Goal: Book appointment/travel/reservation

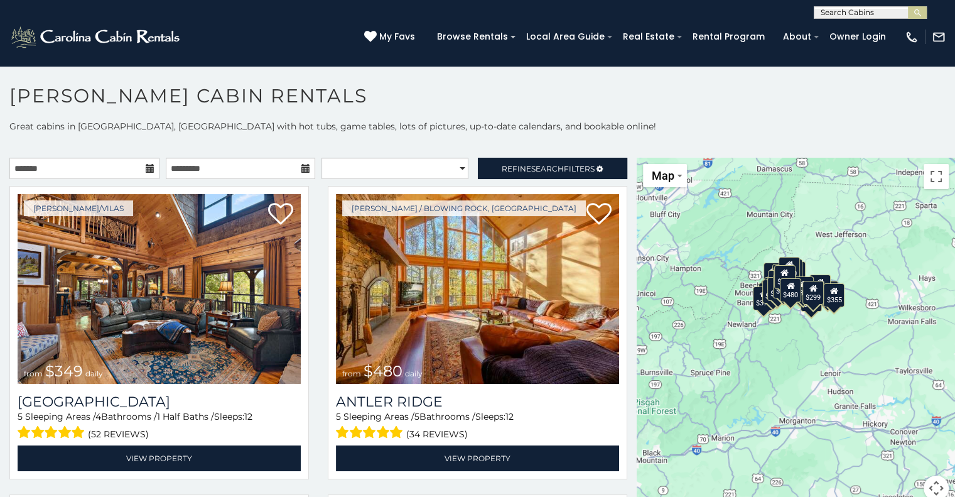
drag, startPoint x: 832, startPoint y: 398, endPoint x: 773, endPoint y: 351, distance: 75.9
click at [773, 351] on div "$349 $480 $315 $425 $355 $635 $930 $675 $400 $451 $330 $400 $485 $460 $395 $250…" at bounding box center [796, 337] width 318 height 358
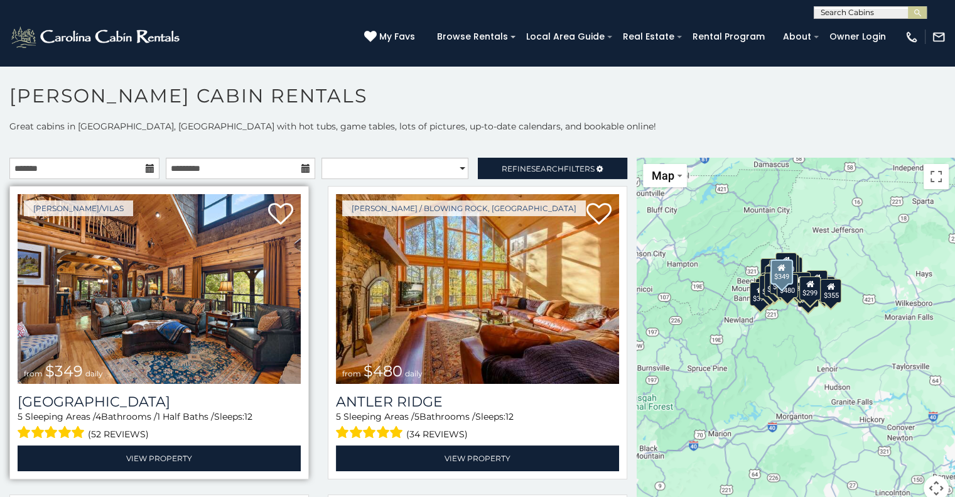
scroll to position [274, 0]
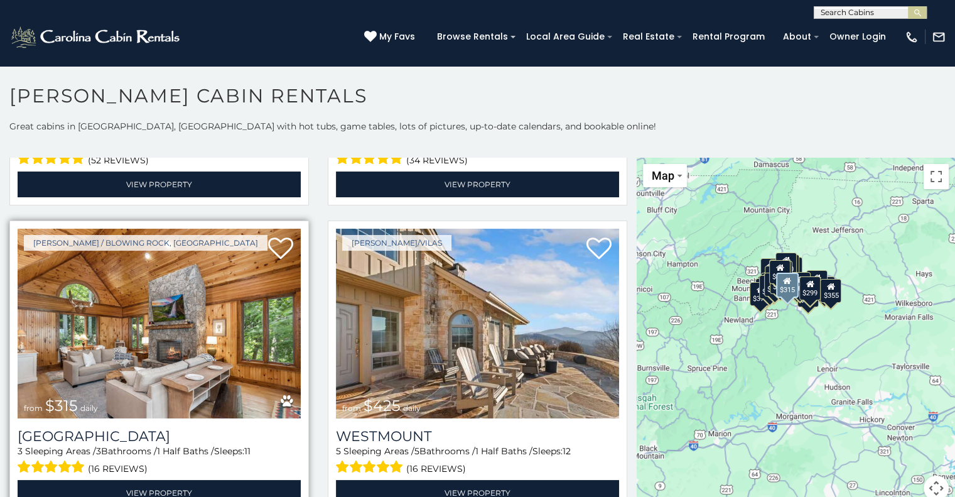
click at [197, 344] on img at bounding box center [159, 324] width 283 height 190
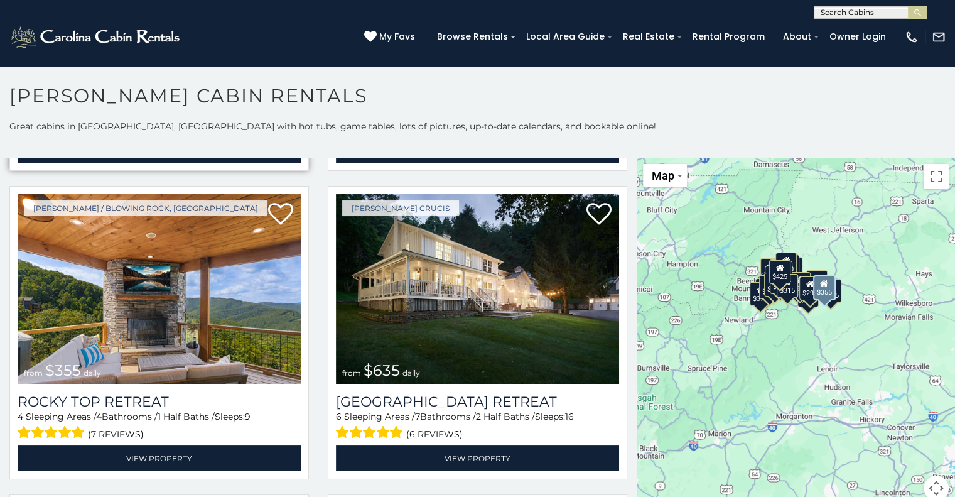
scroll to position [618, 0]
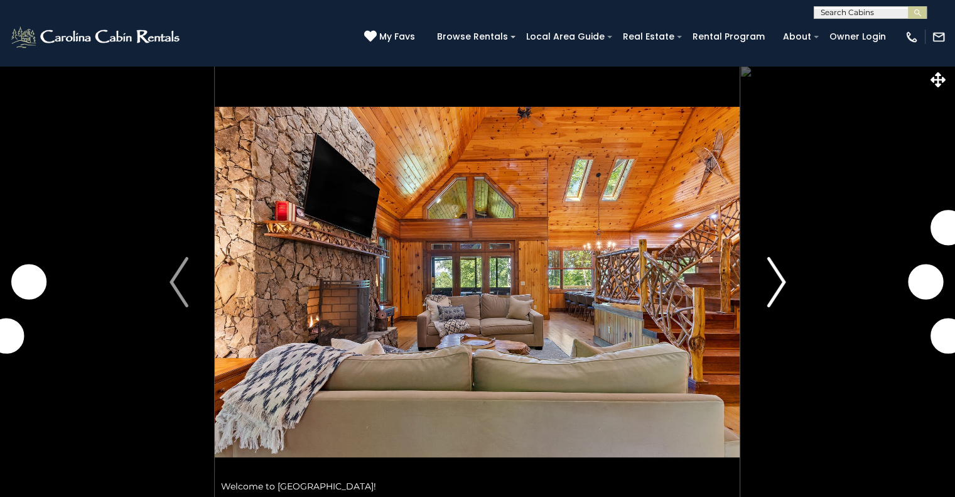
click at [775, 277] on img "Next" at bounding box center [776, 282] width 19 height 50
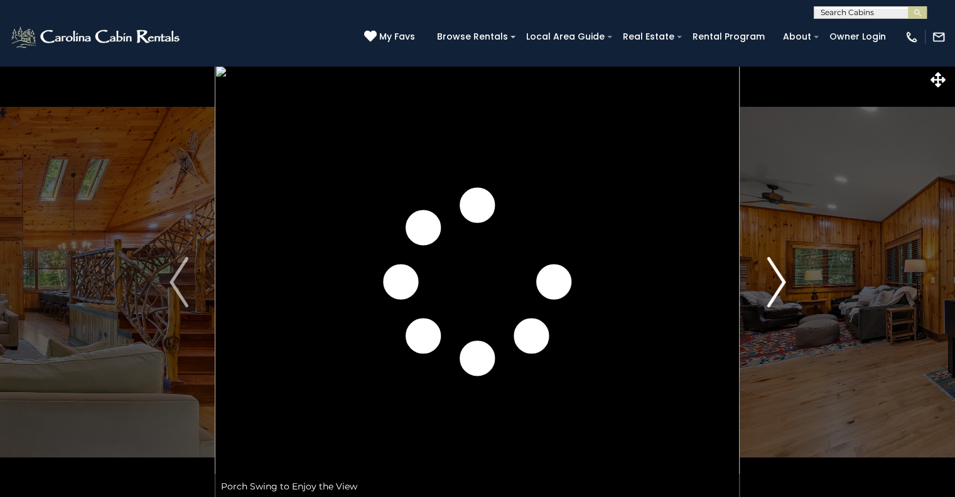
click at [775, 277] on img "Next" at bounding box center [776, 282] width 19 height 50
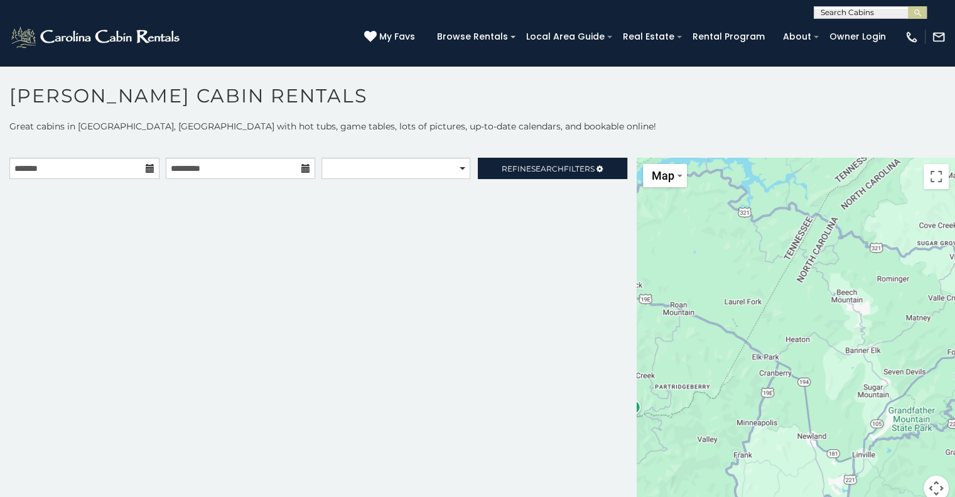
drag, startPoint x: 691, startPoint y: 273, endPoint x: 599, endPoint y: 228, distance: 102.3
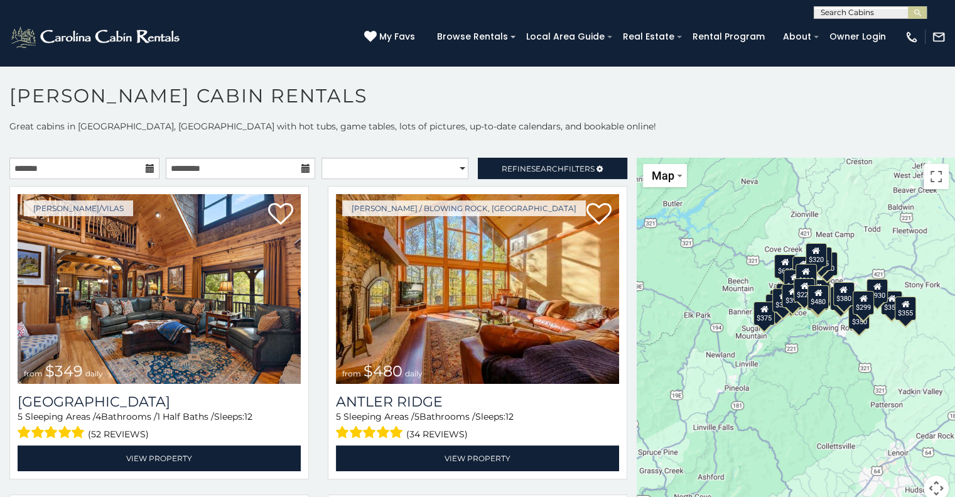
drag, startPoint x: 599, startPoint y: 228, endPoint x: 886, endPoint y: 362, distance: 316.4
click at [897, 363] on div "$349 $480 $315 $425 $355 $635 $930 $675 $400 $451 $330 $400 $485 $460 $395 $250…" at bounding box center [796, 337] width 318 height 358
click at [520, 169] on span "Refine Search Filters" at bounding box center [548, 168] width 93 height 9
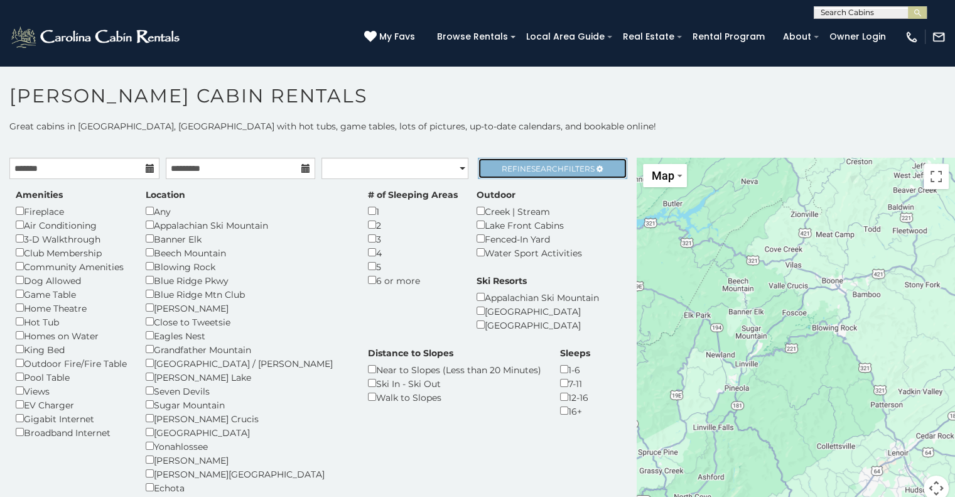
click at [531, 170] on span "Search" at bounding box center [547, 168] width 33 height 9
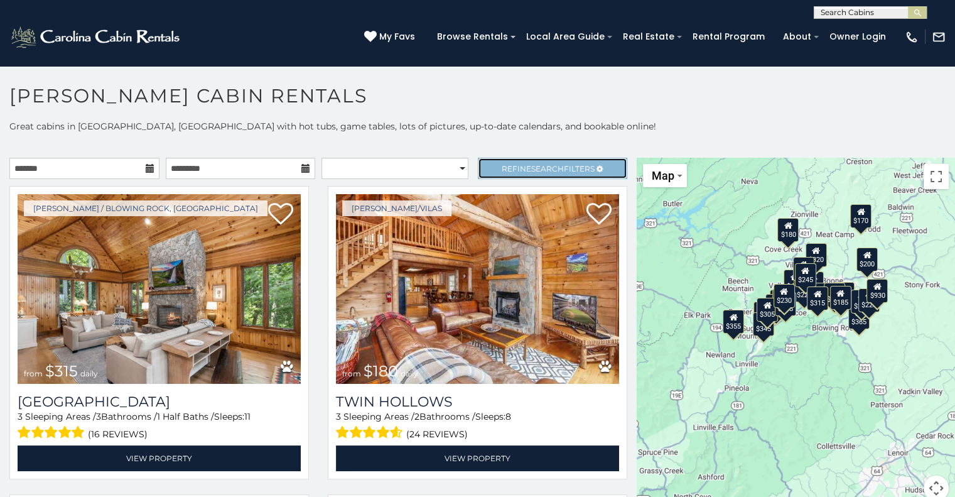
click at [531, 170] on span "Search" at bounding box center [547, 168] width 33 height 9
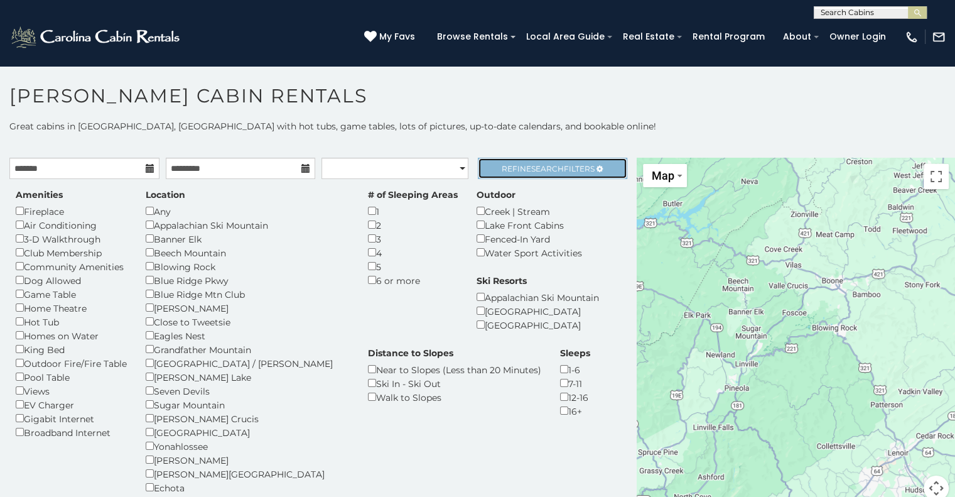
click at [527, 161] on link "Refine Search Filters" at bounding box center [553, 168] width 150 height 21
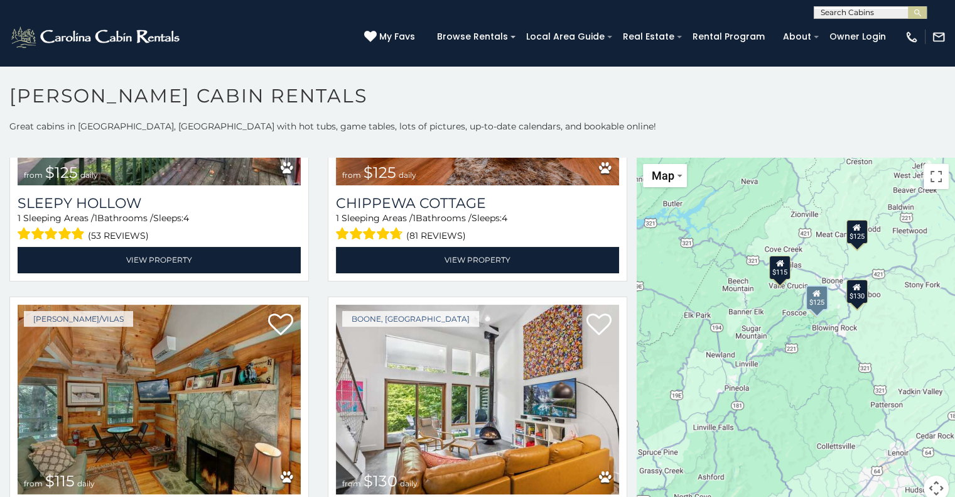
scroll to position [585, 0]
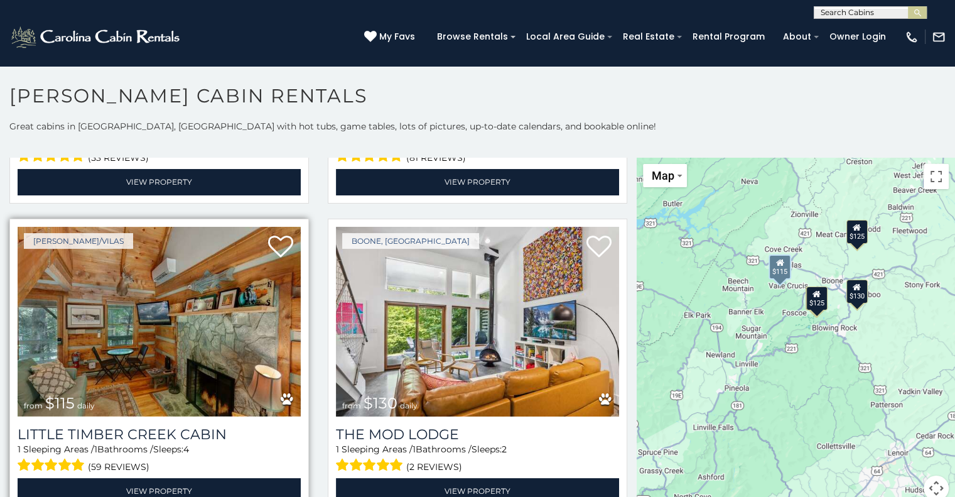
click at [170, 344] on img at bounding box center [159, 322] width 283 height 190
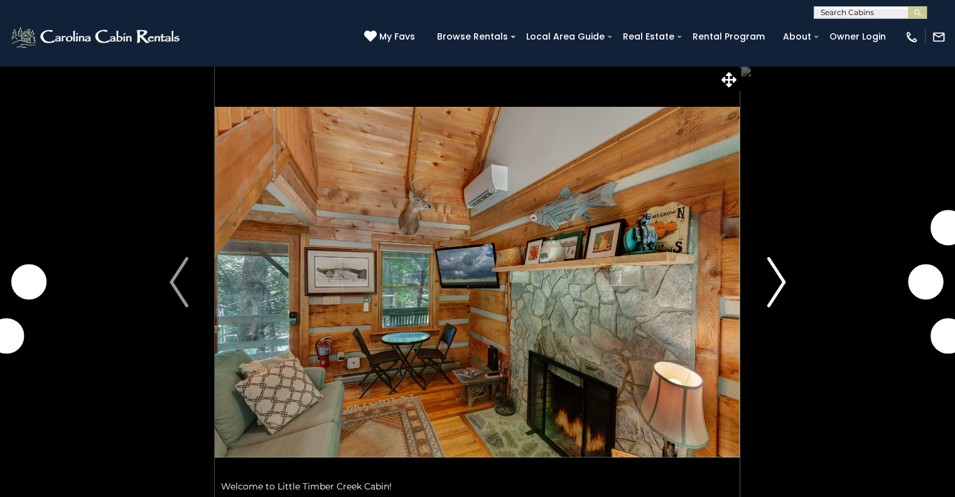
click at [784, 279] on img "Next" at bounding box center [776, 282] width 19 height 50
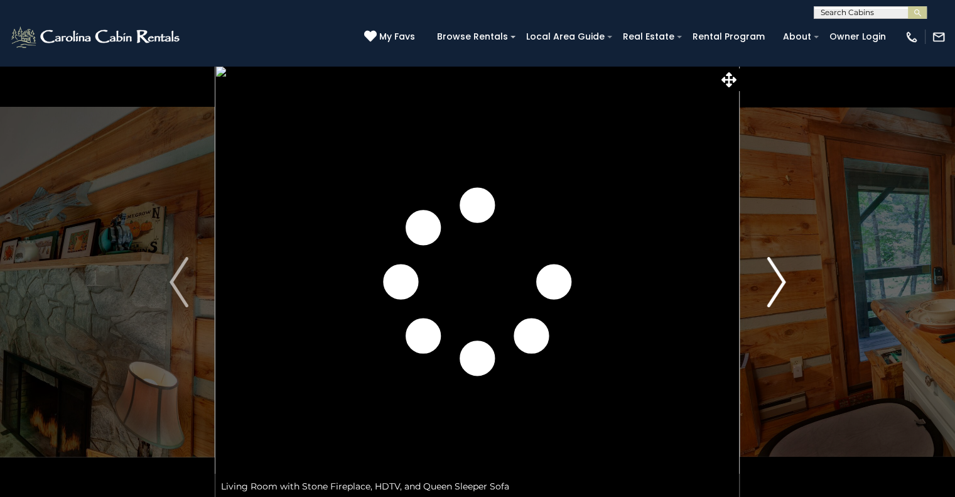
click at [783, 279] on img "Next" at bounding box center [776, 282] width 19 height 50
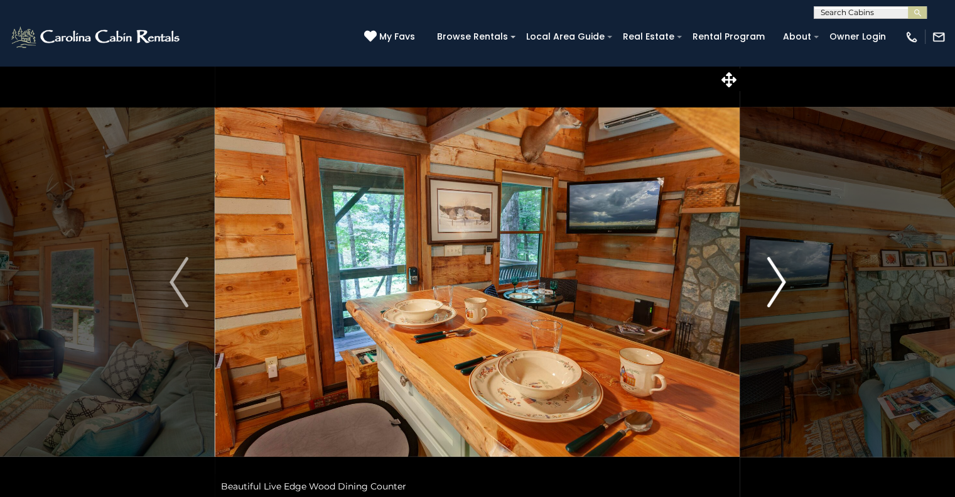
click at [783, 279] on img "Next" at bounding box center [776, 282] width 19 height 50
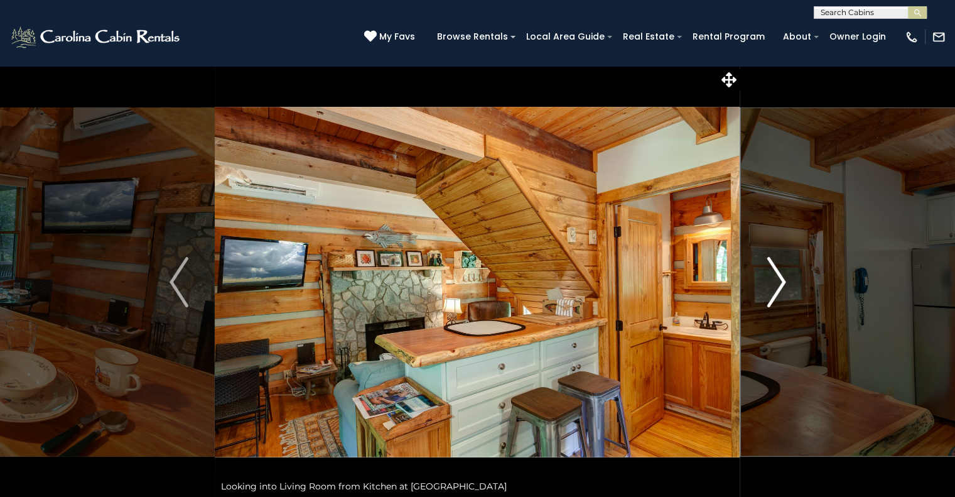
click at [783, 279] on img "Next" at bounding box center [776, 282] width 19 height 50
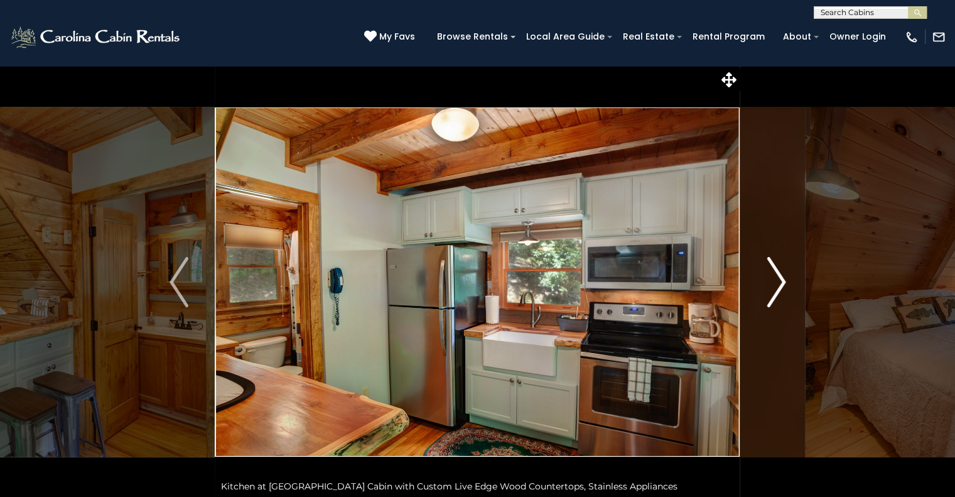
click at [783, 279] on img "Next" at bounding box center [776, 282] width 19 height 50
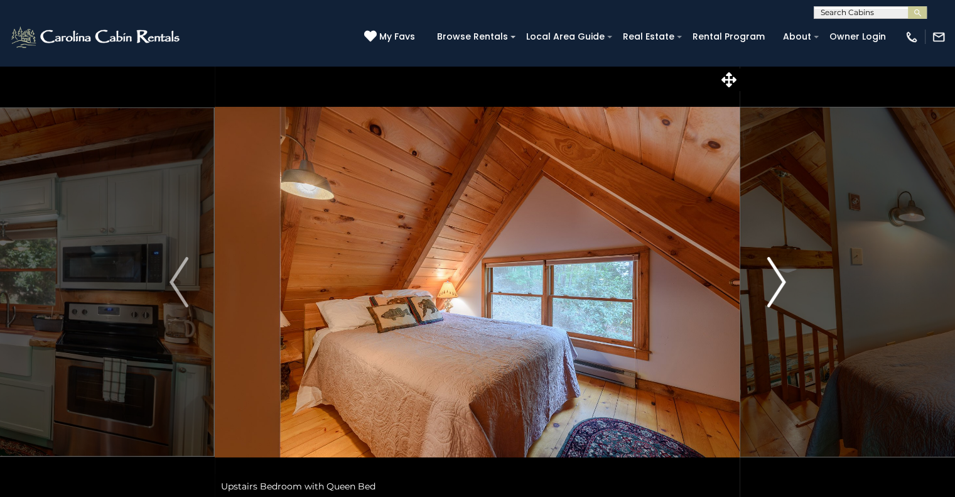
click at [783, 279] on img "Next" at bounding box center [776, 282] width 19 height 50
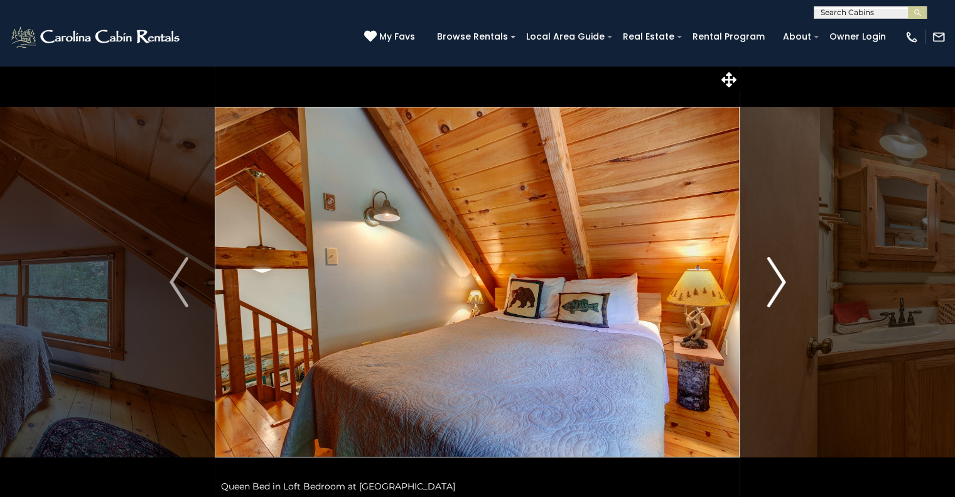
click at [783, 279] on img "Next" at bounding box center [776, 282] width 19 height 50
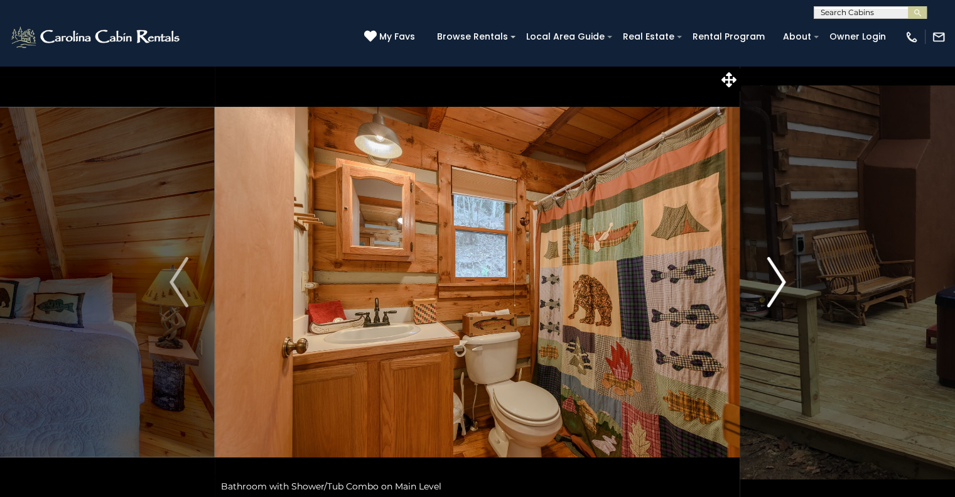
click at [783, 279] on img "Next" at bounding box center [776, 282] width 19 height 50
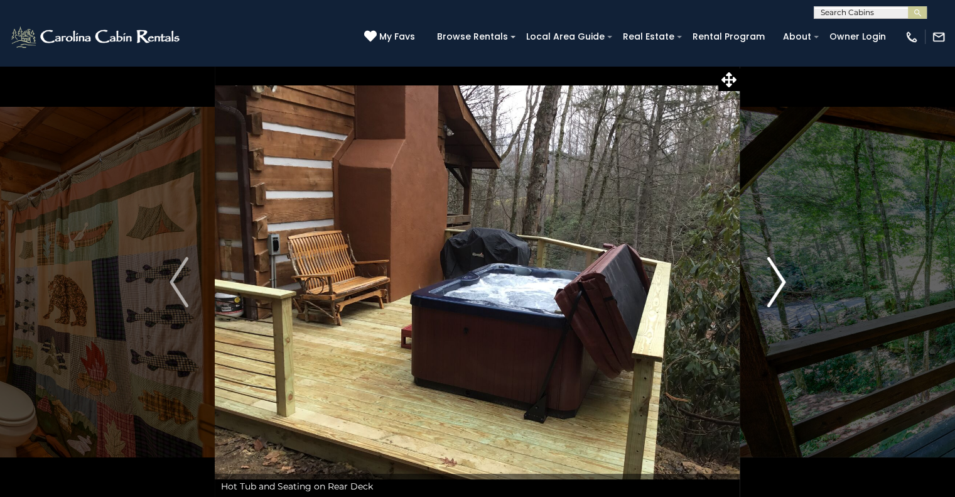
click at [783, 279] on img "Next" at bounding box center [776, 282] width 19 height 50
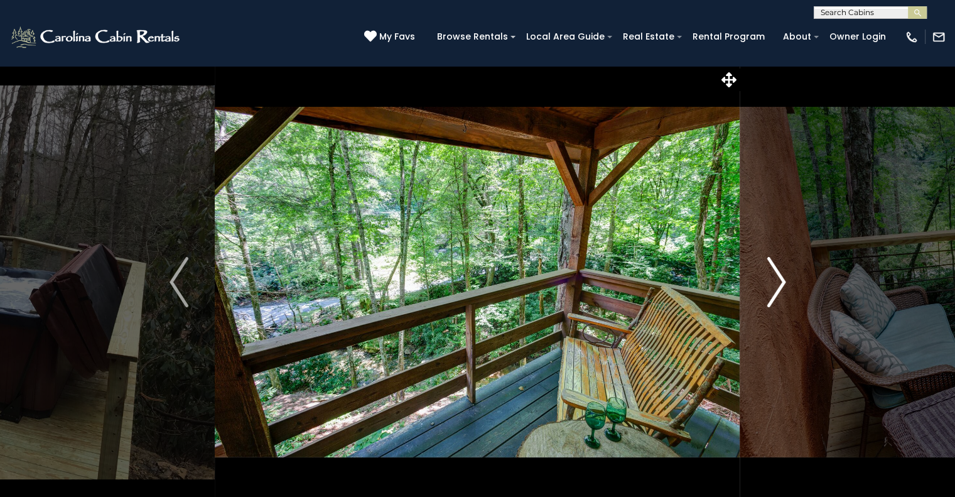
click at [783, 279] on img "Next" at bounding box center [776, 282] width 19 height 50
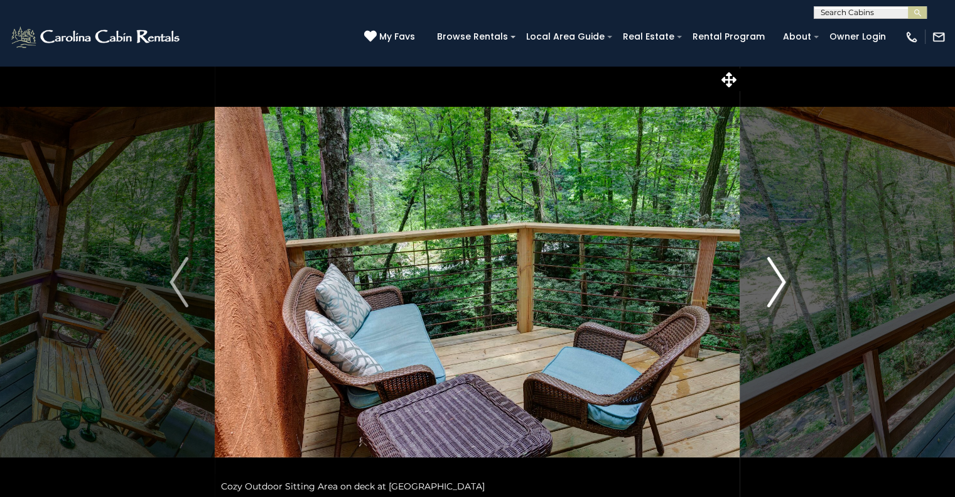
click at [783, 279] on img "Next" at bounding box center [776, 282] width 19 height 50
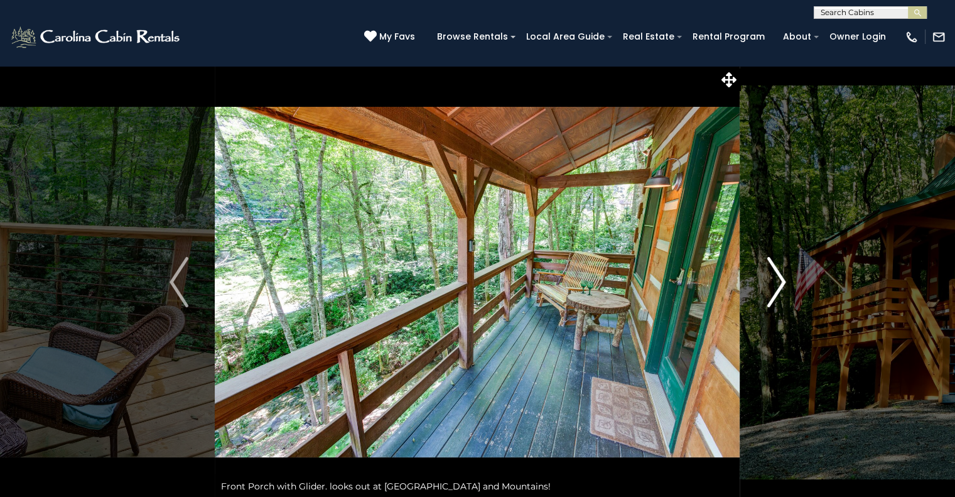
click at [783, 280] on img "Next" at bounding box center [776, 282] width 19 height 50
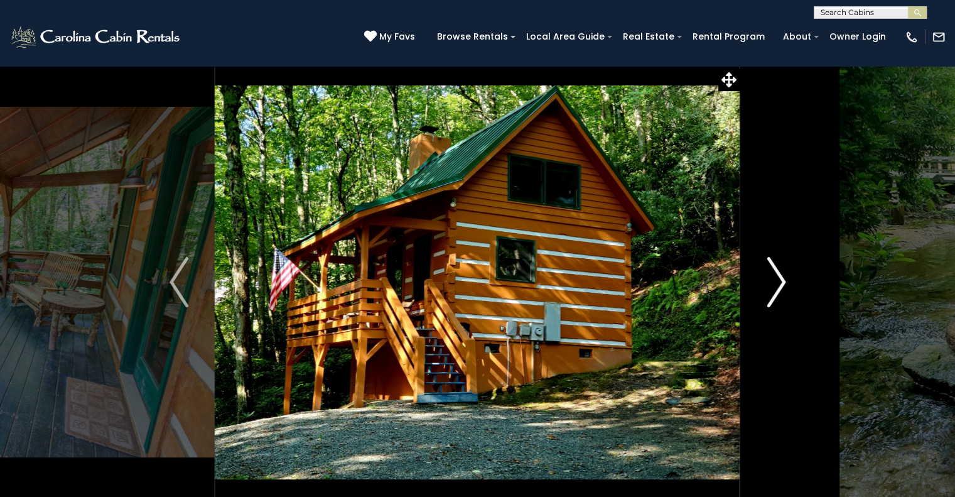
click at [773, 307] on button "Next" at bounding box center [777, 281] width 72 height 433
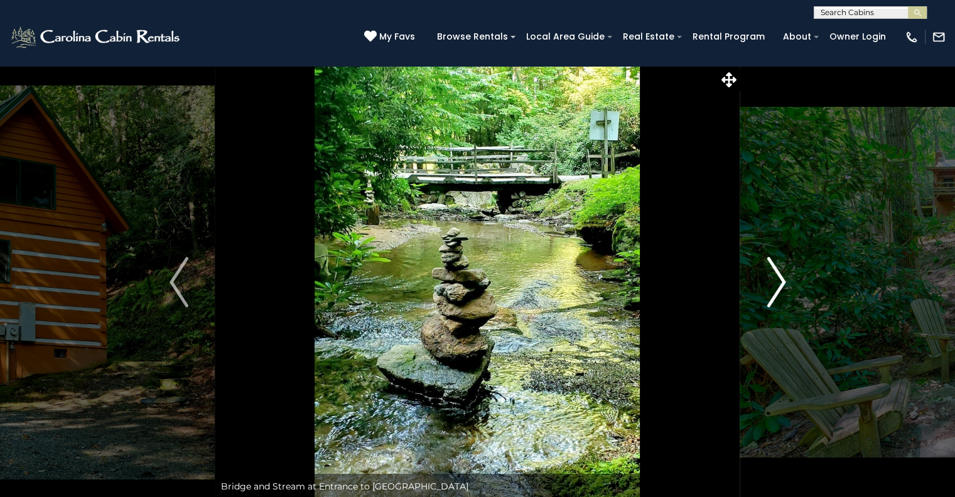
click at [769, 303] on img "Next" at bounding box center [776, 282] width 19 height 50
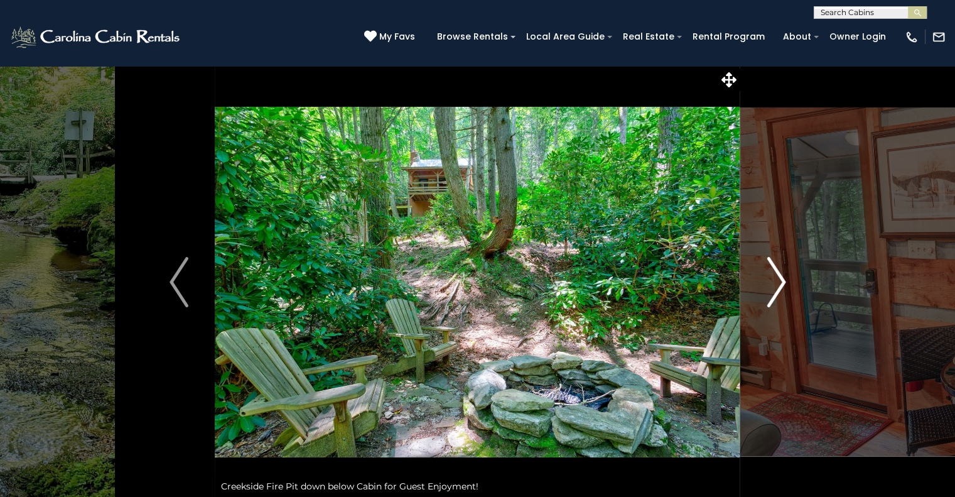
click at [769, 303] on img "Next" at bounding box center [776, 282] width 19 height 50
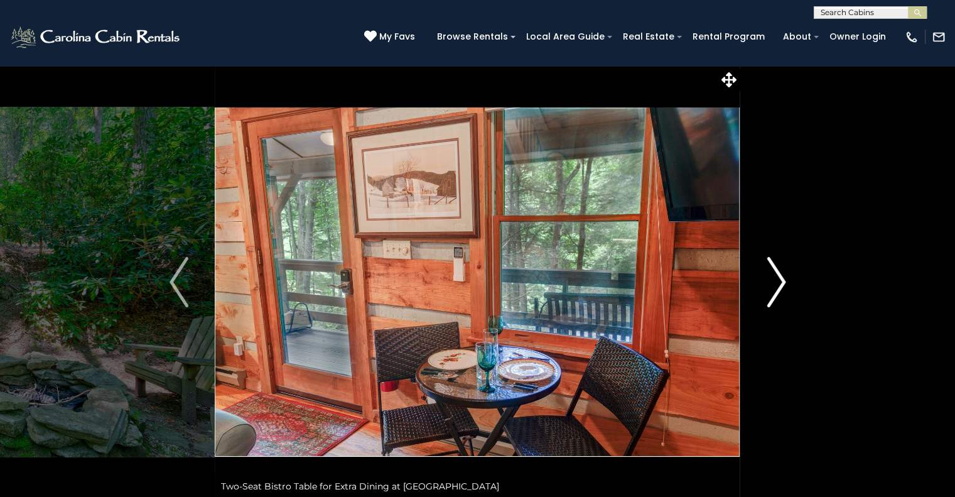
click at [769, 303] on img "Next" at bounding box center [776, 282] width 19 height 50
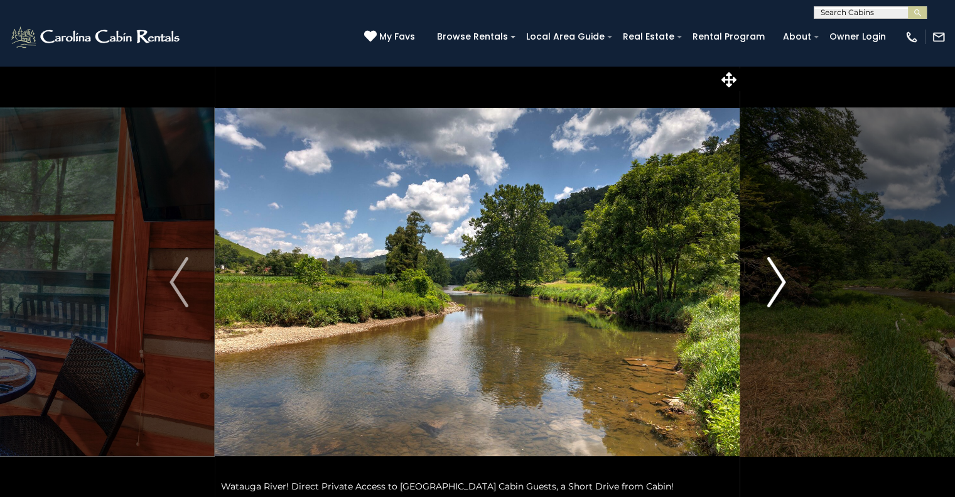
click at [769, 303] on img "Next" at bounding box center [776, 282] width 19 height 50
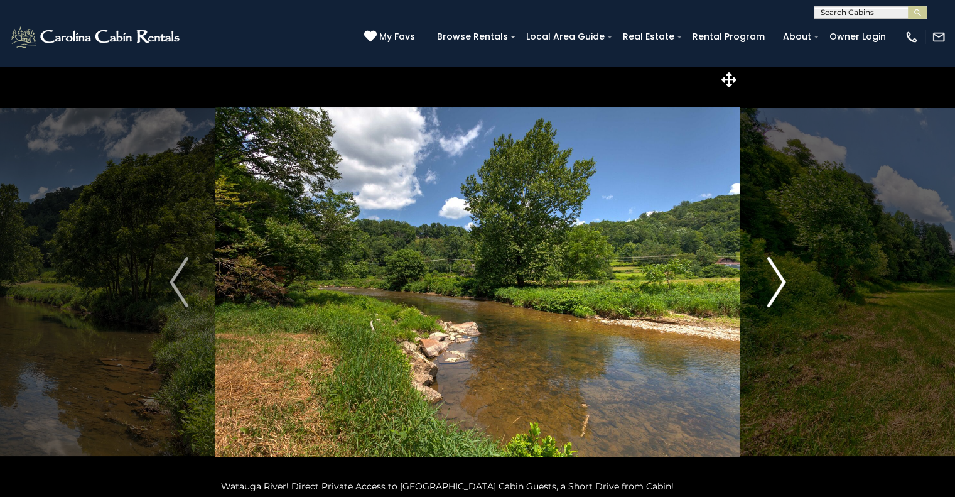
click at [769, 303] on img "Next" at bounding box center [776, 282] width 19 height 50
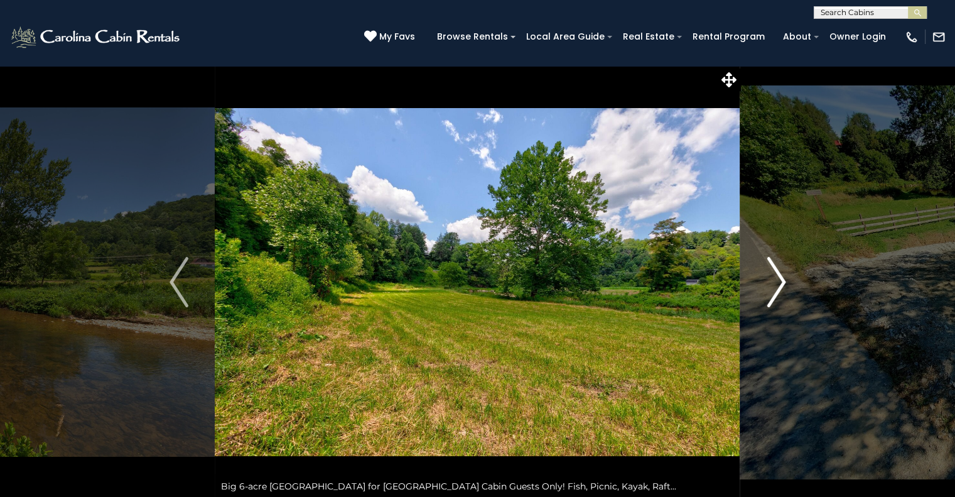
click at [757, 300] on button "Next" at bounding box center [777, 281] width 72 height 433
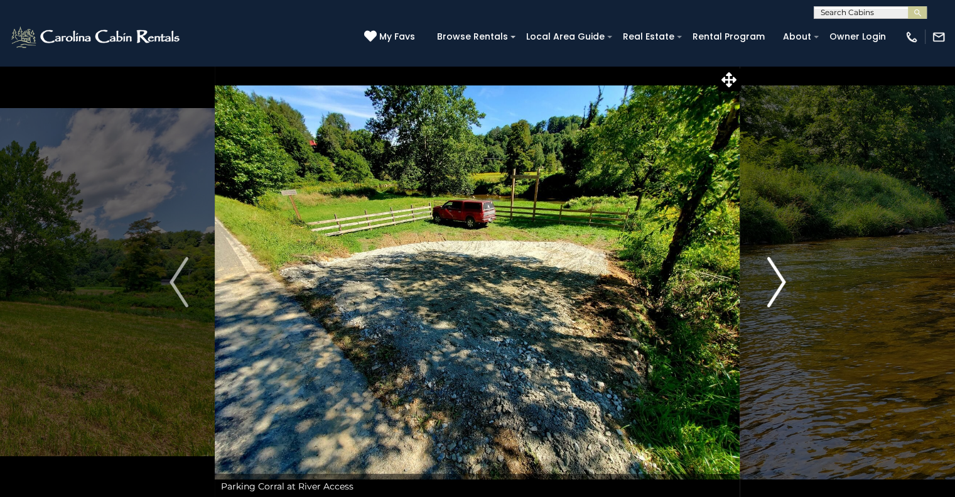
click at [766, 276] on button "Next" at bounding box center [777, 281] width 72 height 433
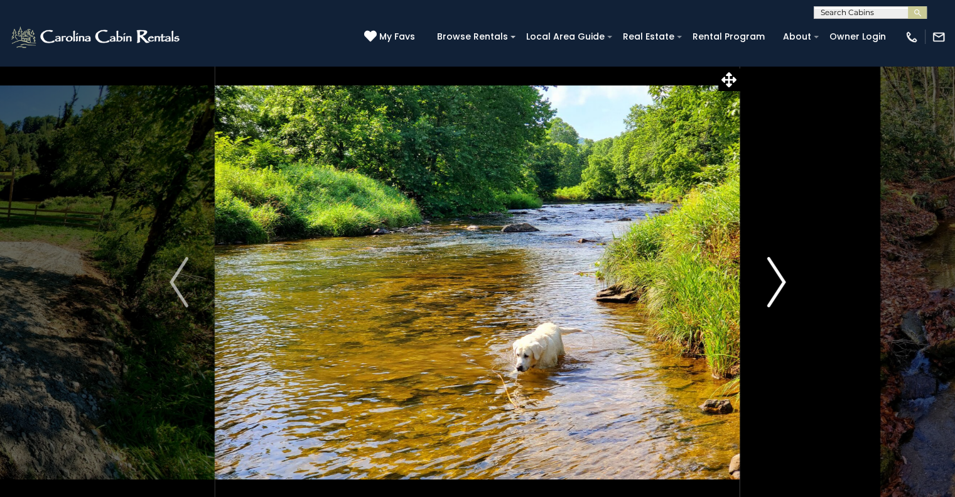
click at [766, 276] on button "Next" at bounding box center [777, 281] width 72 height 433
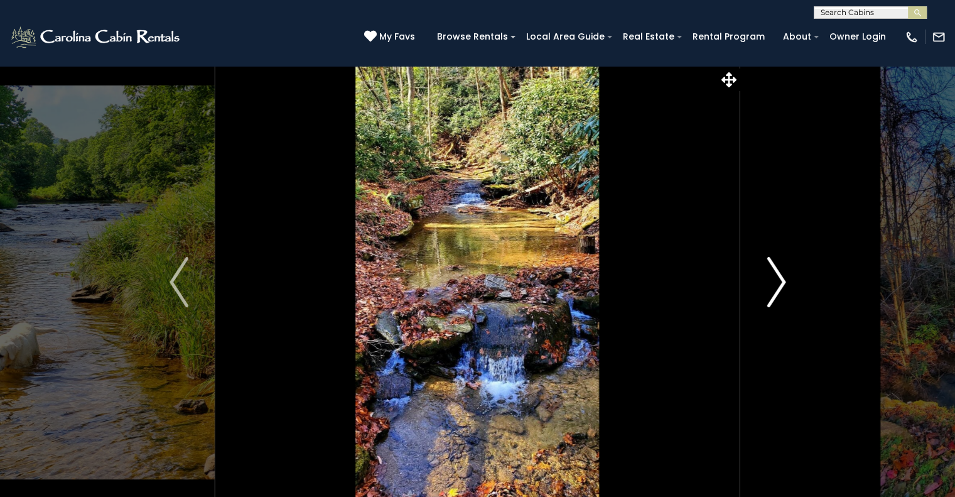
click at [766, 276] on button "Next" at bounding box center [777, 281] width 72 height 433
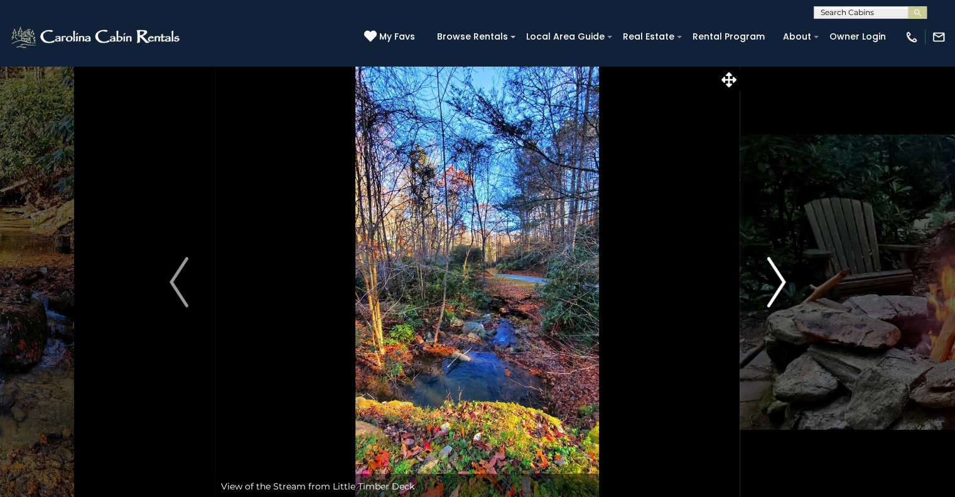
click at [766, 276] on button "Next" at bounding box center [777, 281] width 72 height 433
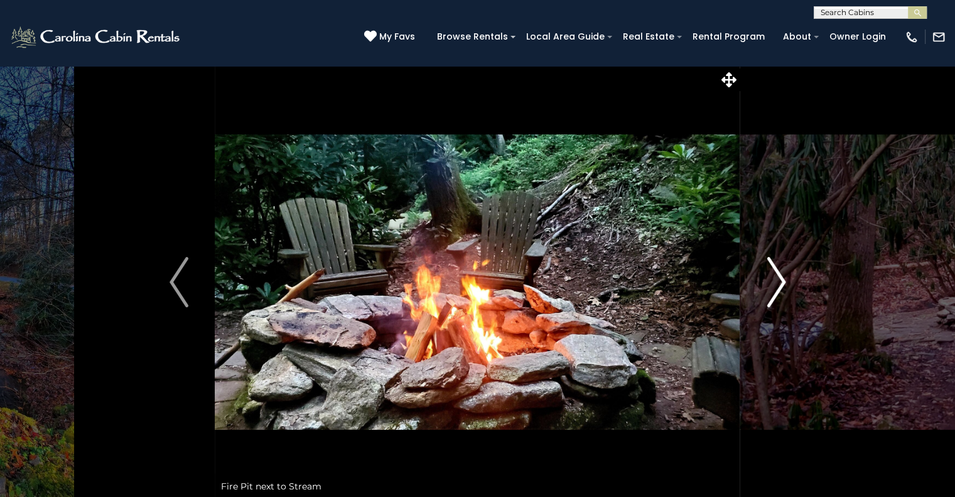
click at [766, 276] on button "Next" at bounding box center [777, 281] width 72 height 433
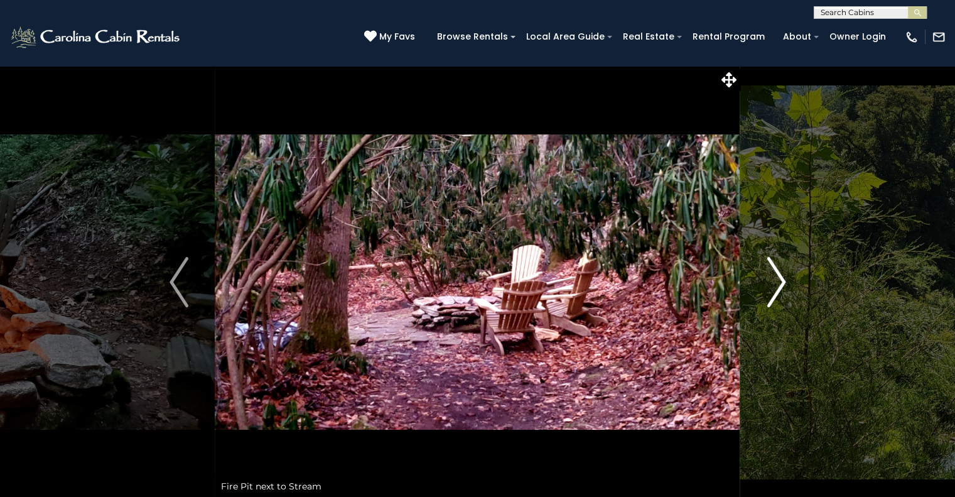
click at [767, 276] on img "Next" at bounding box center [776, 282] width 19 height 50
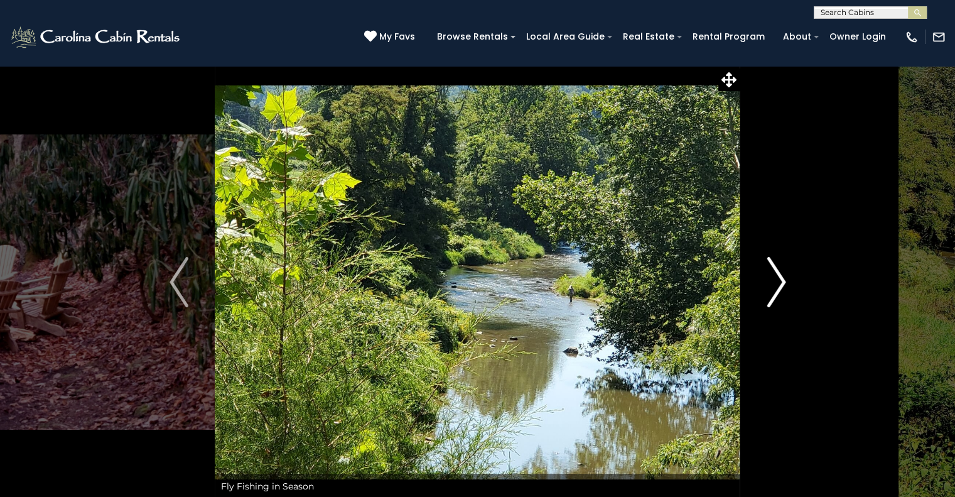
click at [767, 276] on img "Next" at bounding box center [776, 282] width 19 height 50
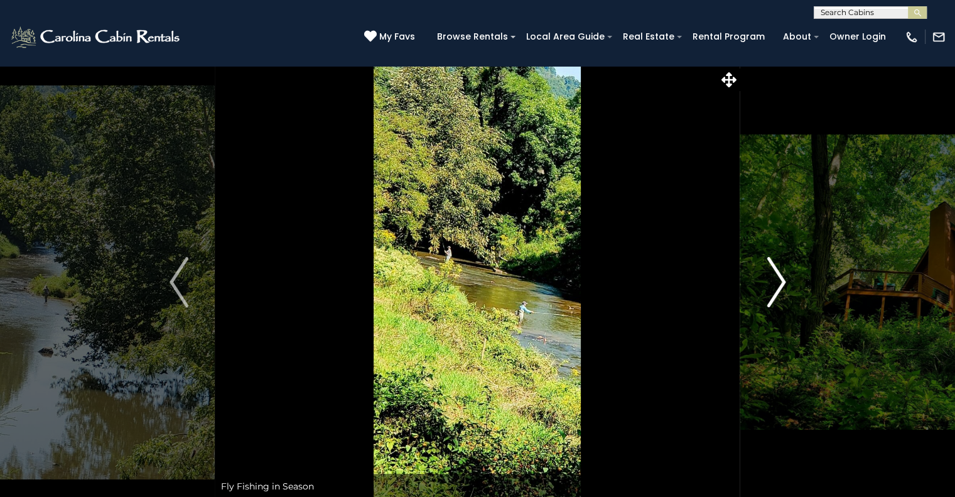
click at [767, 276] on img "Next" at bounding box center [776, 282] width 19 height 50
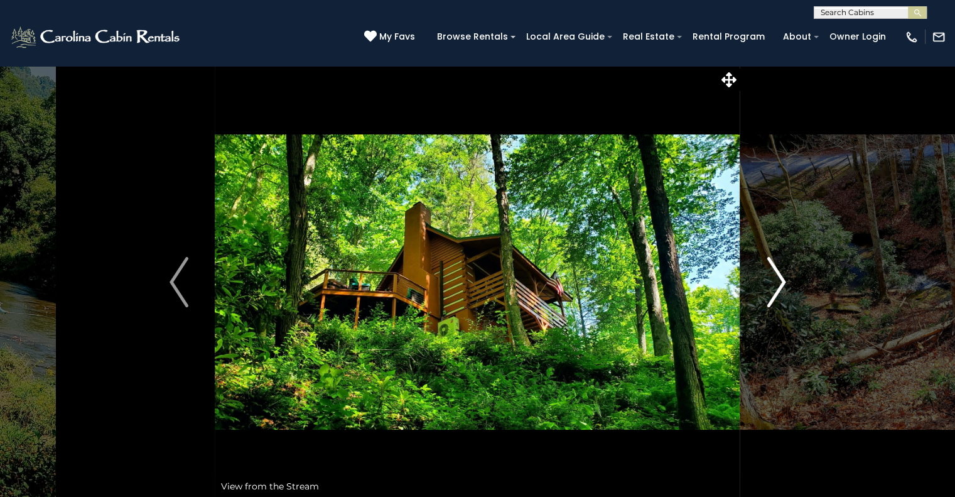
click at [767, 276] on img "Next" at bounding box center [776, 282] width 19 height 50
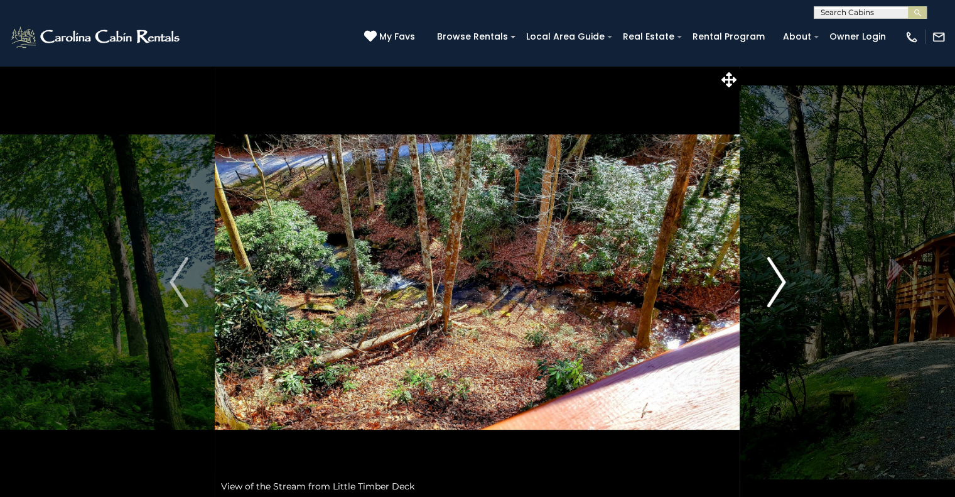
click at [767, 276] on img "Next" at bounding box center [776, 282] width 19 height 50
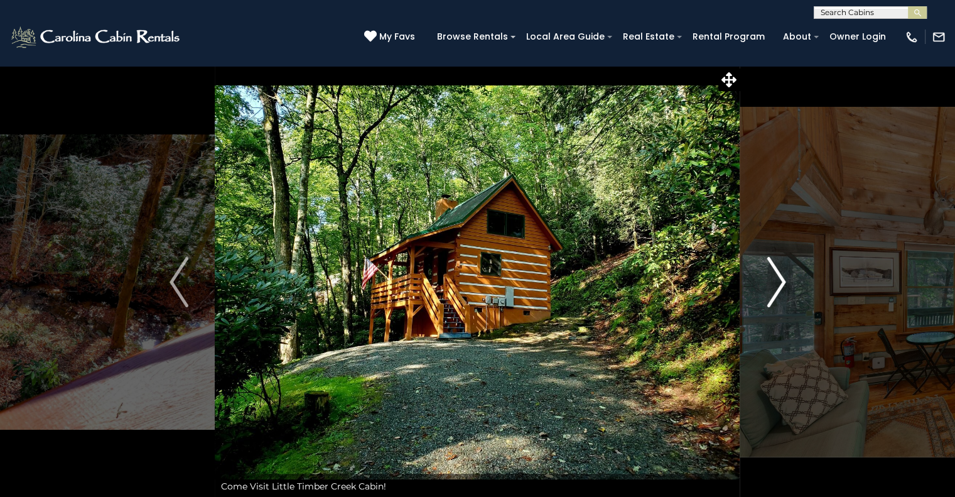
click at [768, 277] on img "Next" at bounding box center [776, 282] width 19 height 50
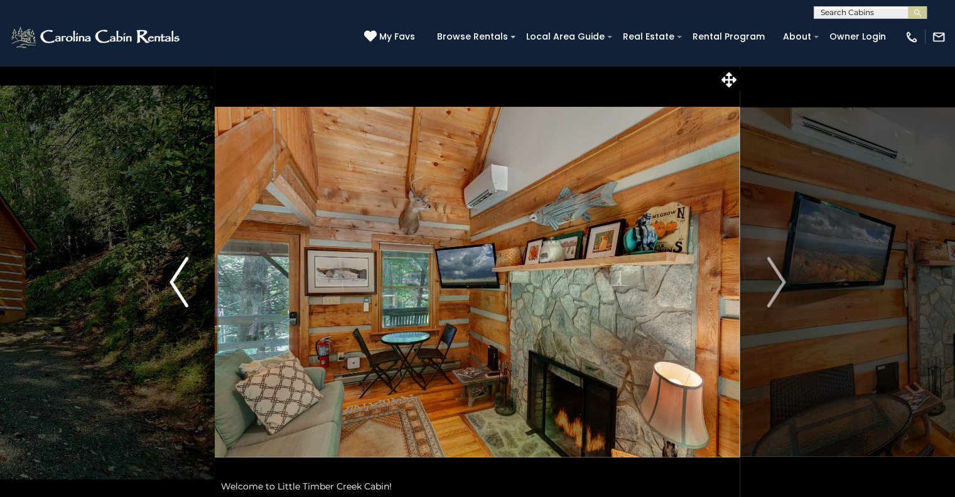
click at [188, 295] on img "Previous" at bounding box center [179, 282] width 19 height 50
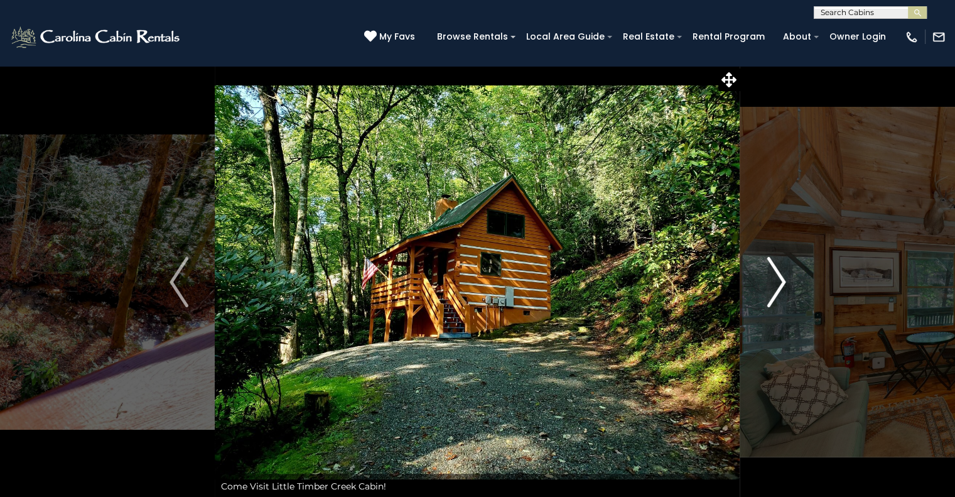
click at [766, 275] on button "Next" at bounding box center [777, 281] width 72 height 433
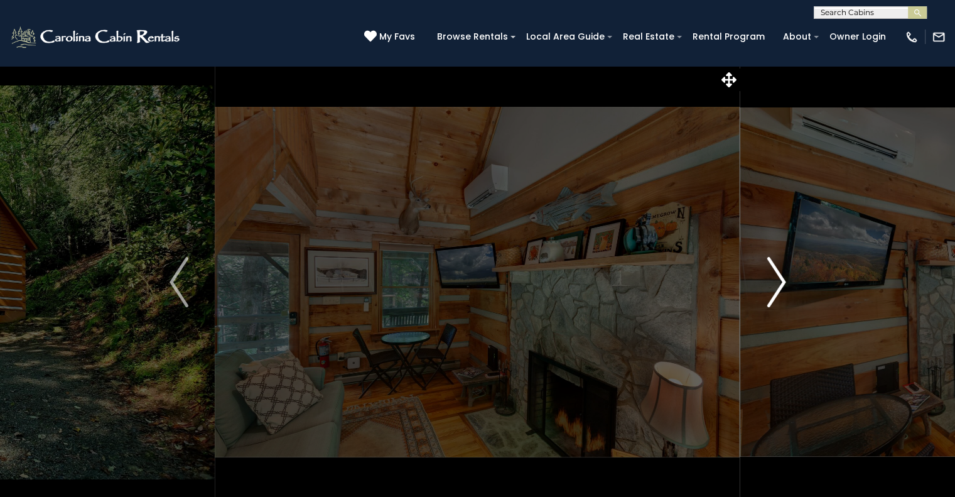
click at [766, 275] on button "Next" at bounding box center [777, 281] width 72 height 433
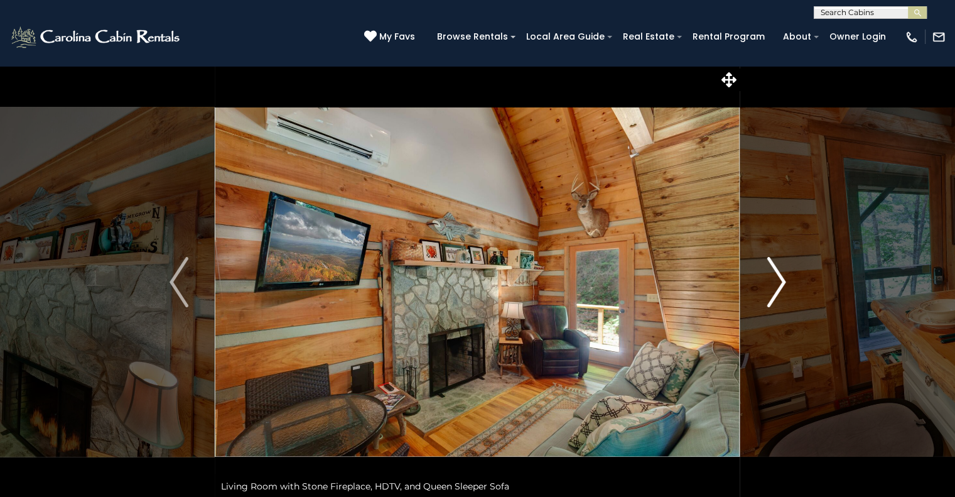
click at [766, 275] on button "Next" at bounding box center [777, 281] width 72 height 433
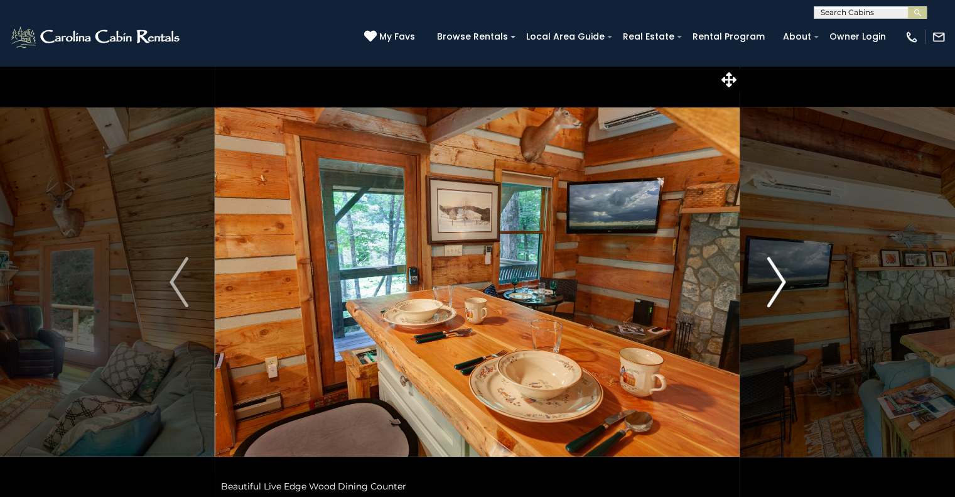
click at [756, 301] on button "Next" at bounding box center [777, 281] width 72 height 433
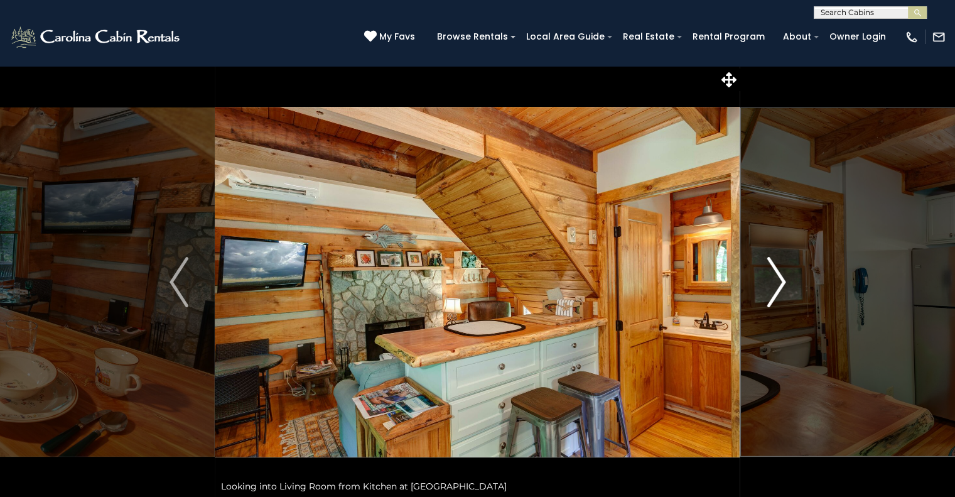
click at [768, 292] on img "Next" at bounding box center [776, 282] width 19 height 50
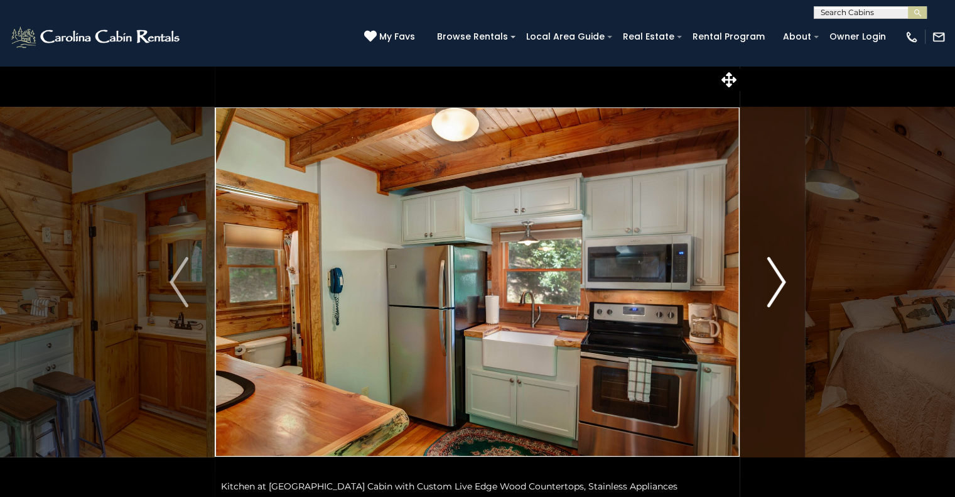
click at [768, 292] on img "Next" at bounding box center [776, 282] width 19 height 50
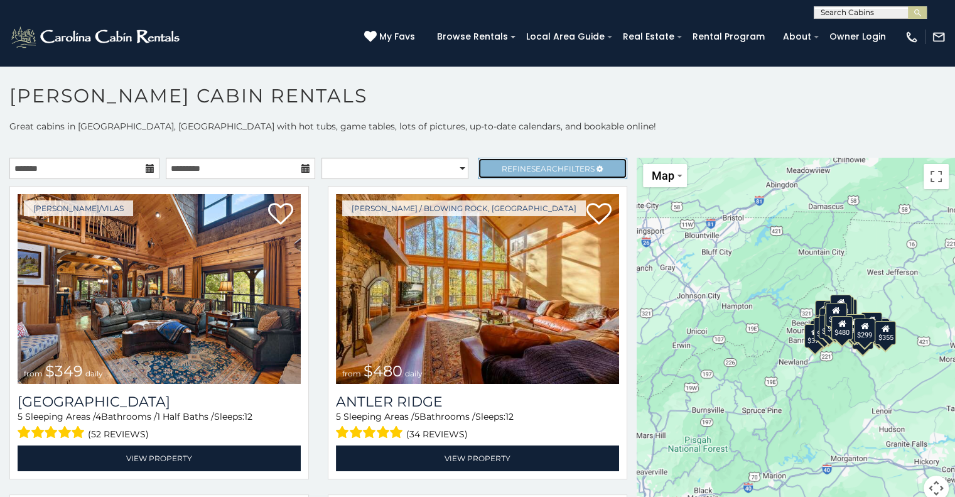
click at [558, 158] on link "Refine Search Filters" at bounding box center [553, 168] width 150 height 21
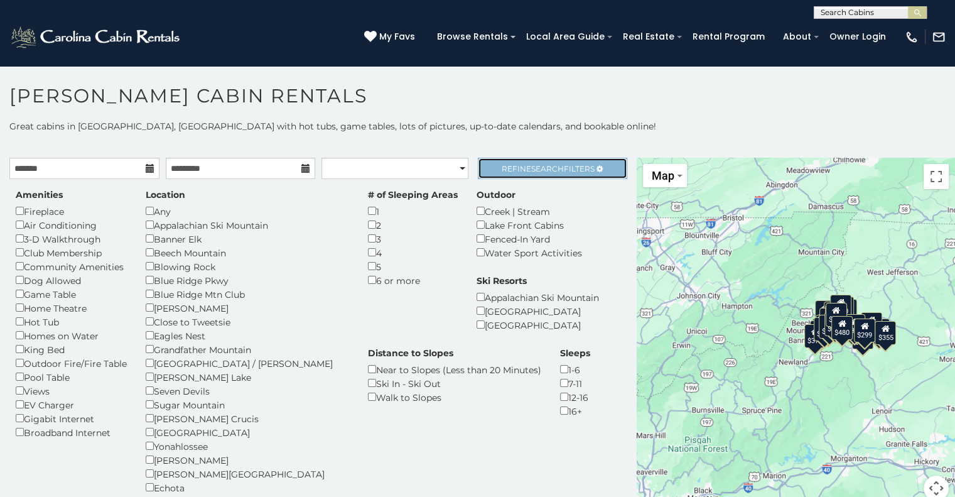
click at [535, 168] on span "Search" at bounding box center [547, 168] width 33 height 9
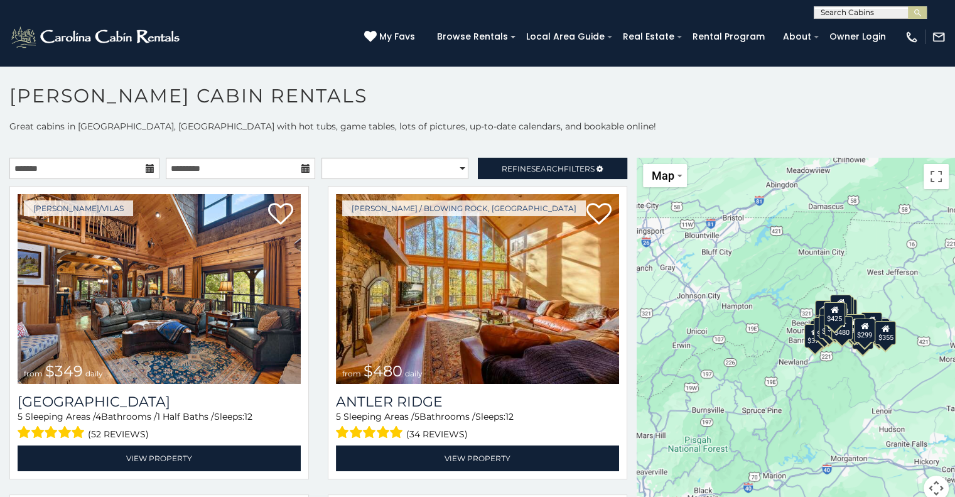
click at [146, 168] on icon at bounding box center [150, 168] width 9 height 9
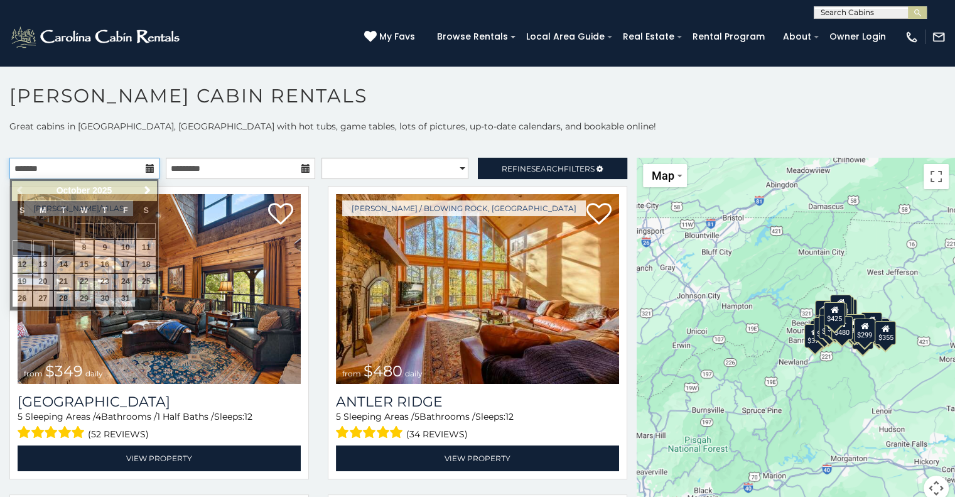
click at [92, 172] on input "text" at bounding box center [84, 168] width 150 height 21
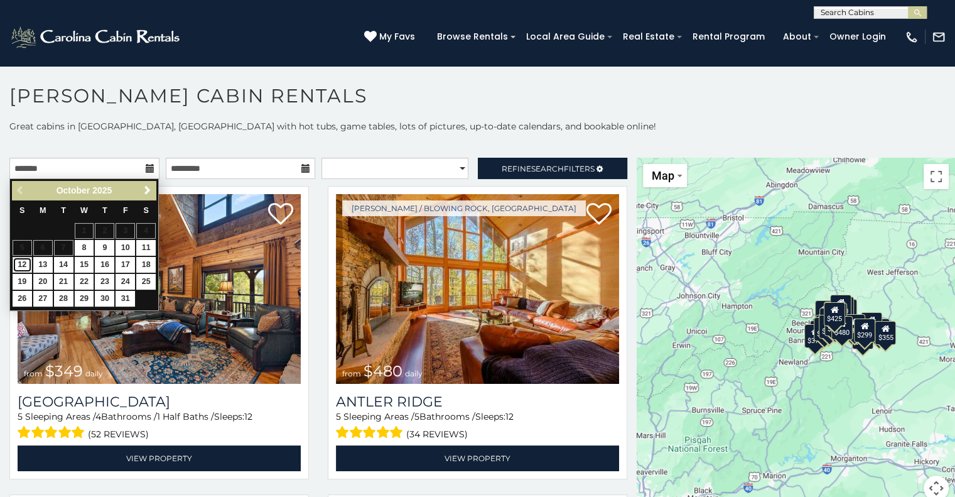
click at [21, 261] on link "12" at bounding box center [22, 265] width 19 height 16
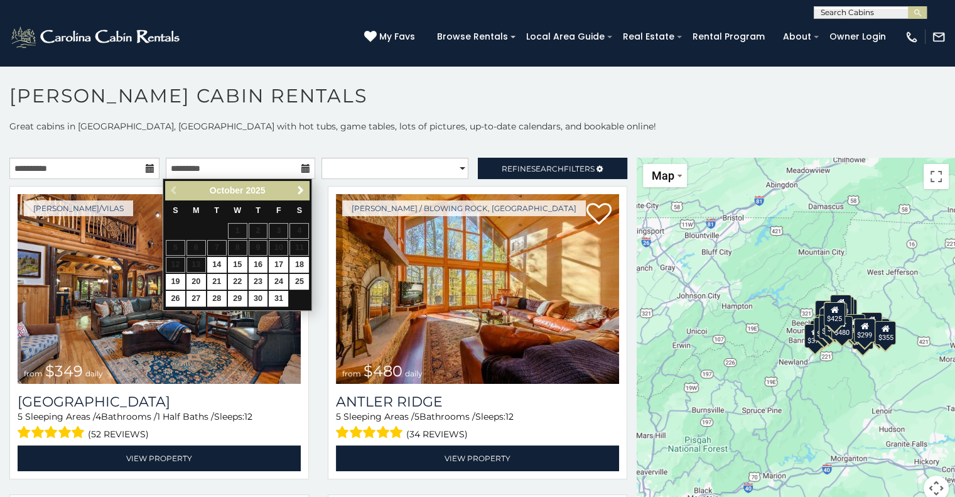
click at [151, 164] on icon at bounding box center [150, 168] width 9 height 9
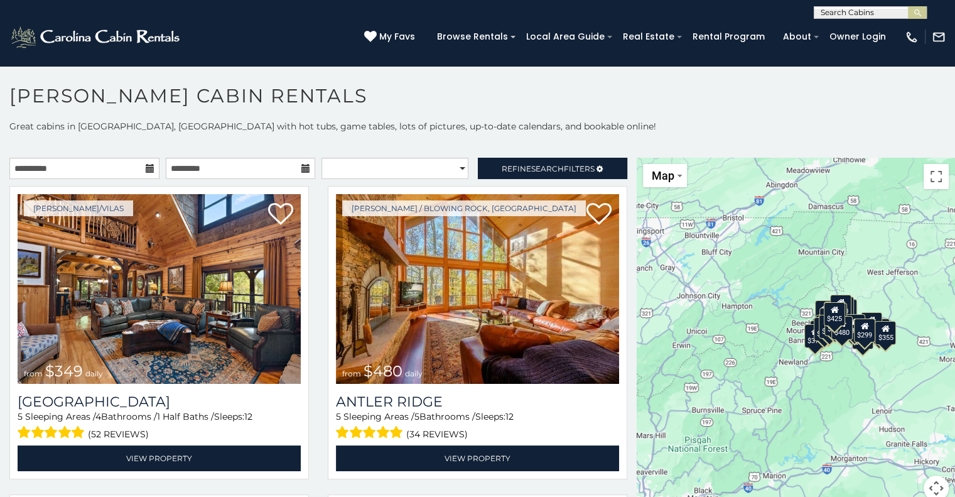
click at [150, 164] on icon at bounding box center [150, 168] width 9 height 9
click at [117, 169] on input "**********" at bounding box center [84, 168] width 150 height 21
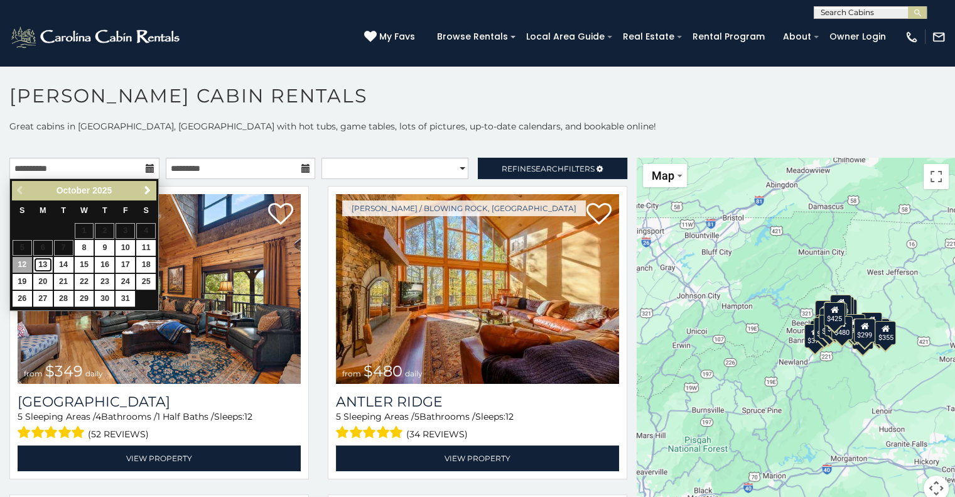
click at [40, 264] on link "13" at bounding box center [42, 265] width 19 height 16
type input "**********"
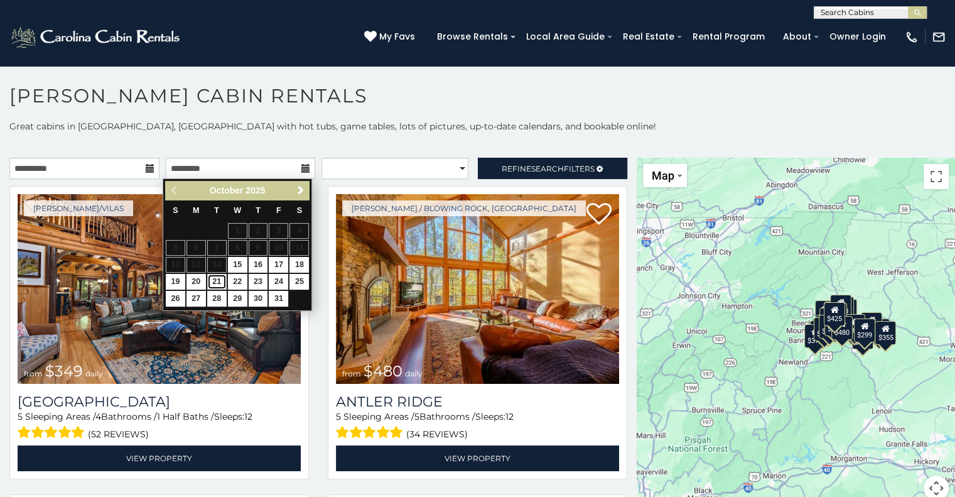
click at [221, 283] on link "21" at bounding box center [216, 282] width 19 height 16
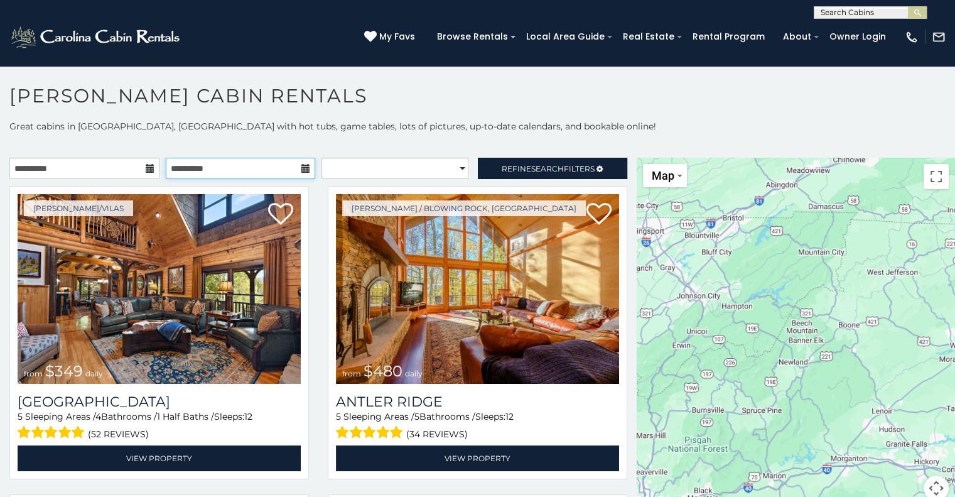
click at [284, 164] on input "**********" at bounding box center [241, 168] width 150 height 21
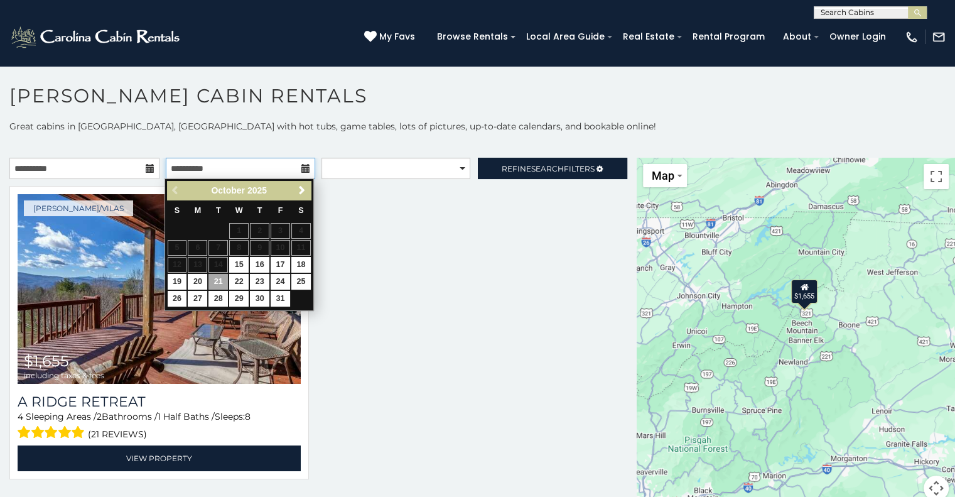
click at [296, 164] on input "**********" at bounding box center [241, 168] width 150 height 21
click at [307, 168] on icon at bounding box center [306, 168] width 9 height 9
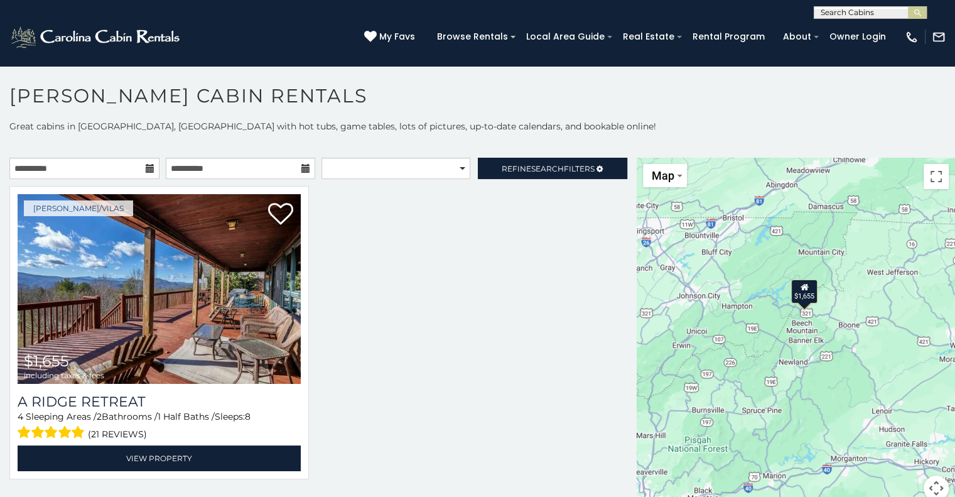
click at [307, 168] on icon at bounding box center [306, 168] width 9 height 9
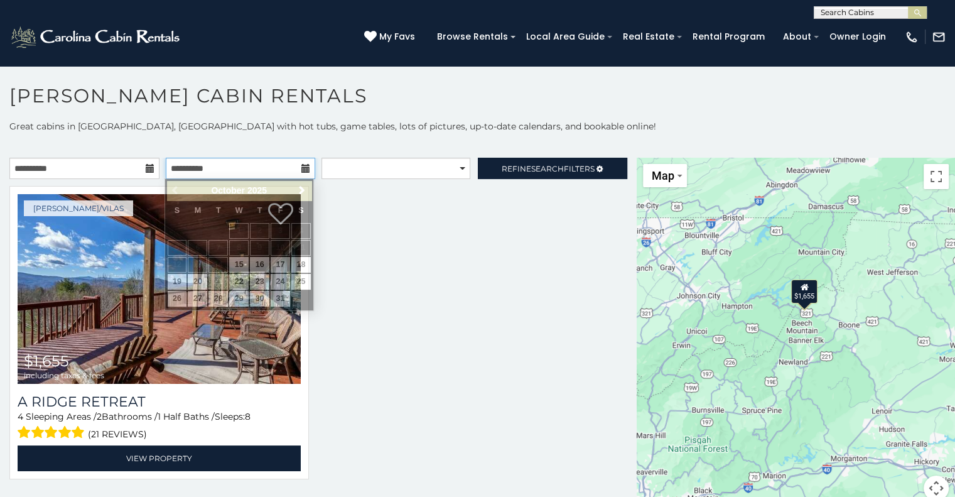
click at [296, 167] on input "**********" at bounding box center [241, 168] width 150 height 21
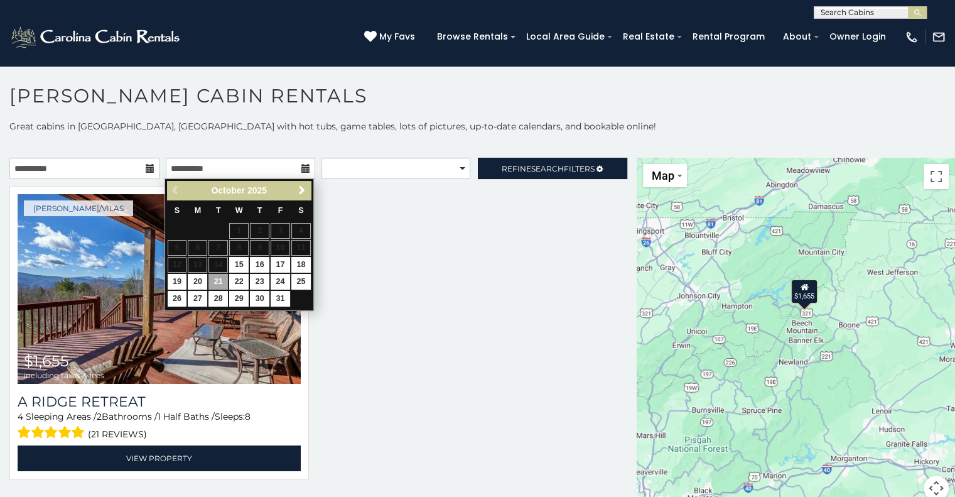
click at [200, 268] on table "S M T W T F S 1 2 3 4 5 6 7 8 9 10 11 12 13 14 15 16 17 18 19 20 21 22 23 24 25…" at bounding box center [239, 253] width 144 height 107
click at [214, 263] on table "S M T W T F S 1 2 3 4 5 6 7 8 9 10 11 12 13 14 15 16 17 18 19 20 21 22 23 24 25…" at bounding box center [239, 253] width 144 height 107
click at [205, 267] on table "S M T W T F S 1 2 3 4 5 6 7 8 9 10 11 12 13 14 15 16 17 18 19 20 21 22 23 24 25…" at bounding box center [239, 253] width 144 height 107
click at [219, 268] on table "S M T W T F S 1 2 3 4 5 6 7 8 9 10 11 12 13 14 15 16 17 18 19 20 21 22 23 24 25…" at bounding box center [239, 253] width 144 height 107
click at [228, 265] on table "S M T W T F S 1 2 3 4 5 6 7 8 9 10 11 12 13 14 15 16 17 18 19 20 21 22 23 24 25…" at bounding box center [239, 253] width 144 height 107
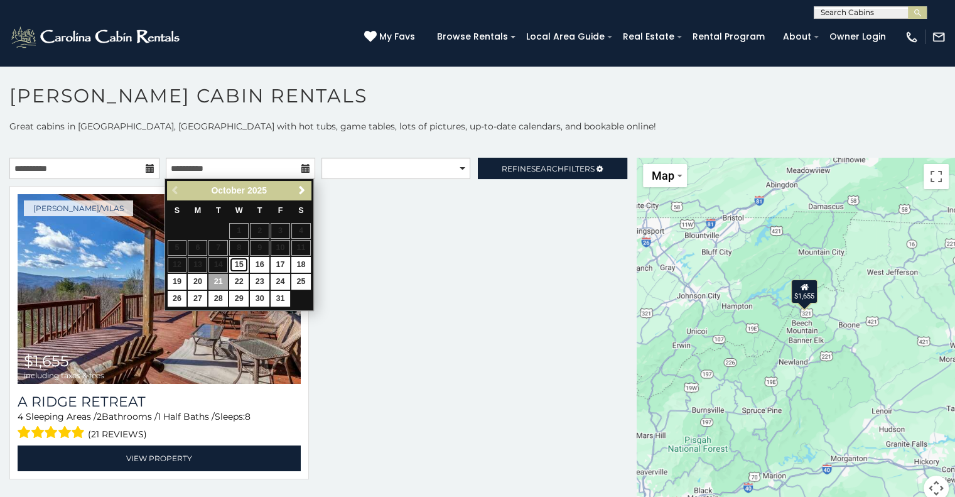
click at [232, 264] on link "15" at bounding box center [238, 265] width 19 height 16
type input "**********"
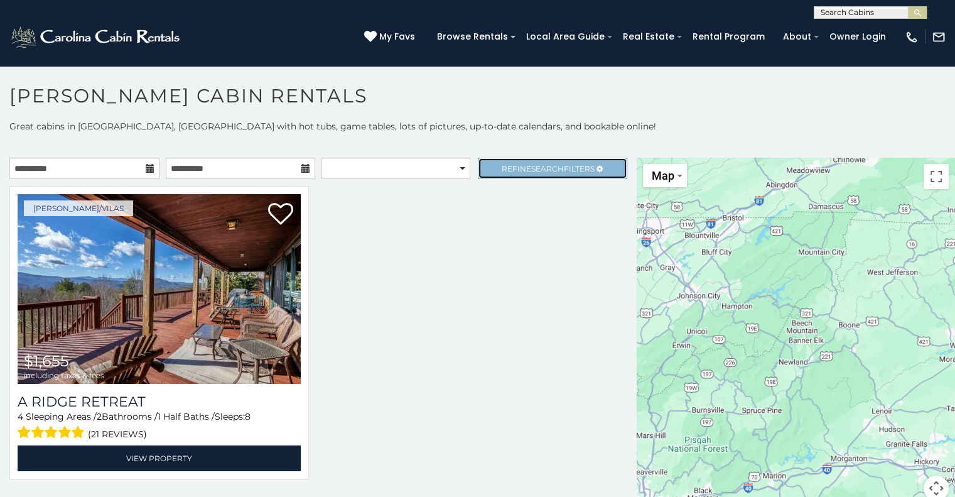
click at [533, 175] on link "Refine Search Filters" at bounding box center [553, 168] width 150 height 21
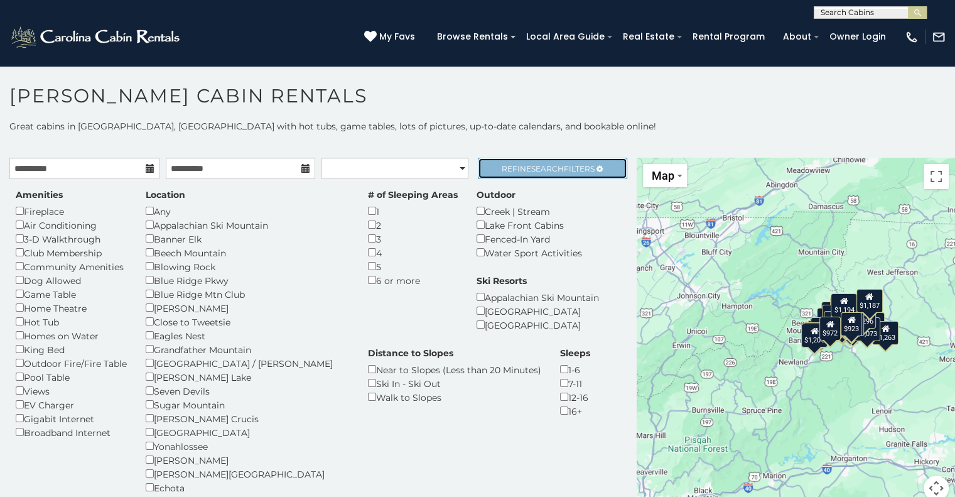
click at [533, 175] on link "Refine Search Filters" at bounding box center [553, 168] width 150 height 21
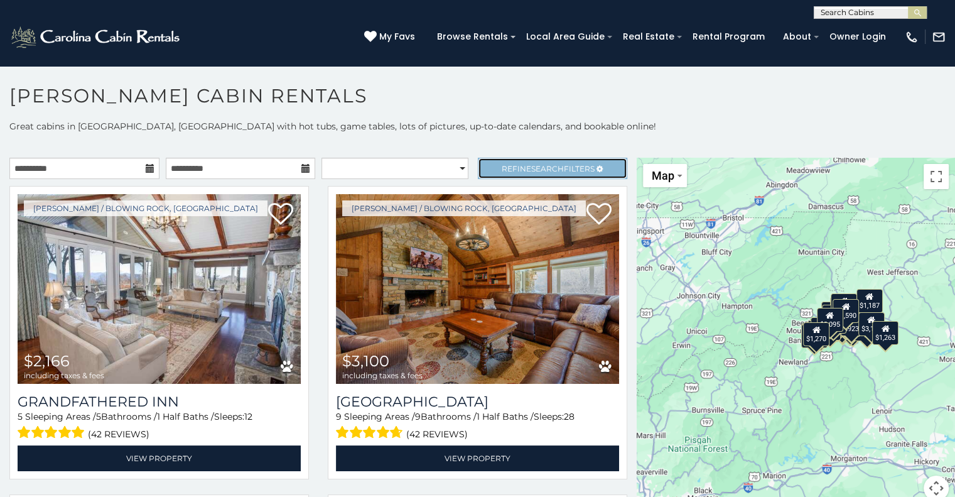
click at [503, 175] on link "Refine Search Filters" at bounding box center [553, 168] width 150 height 21
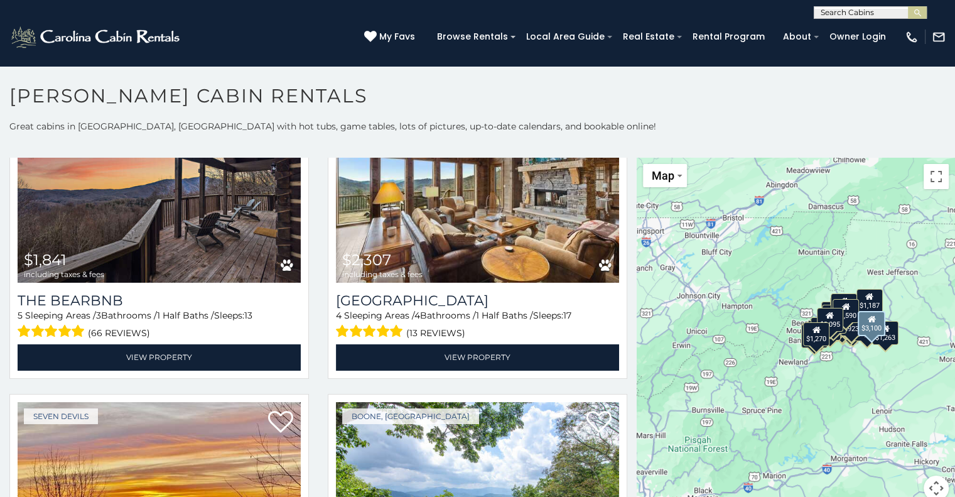
scroll to position [791, 0]
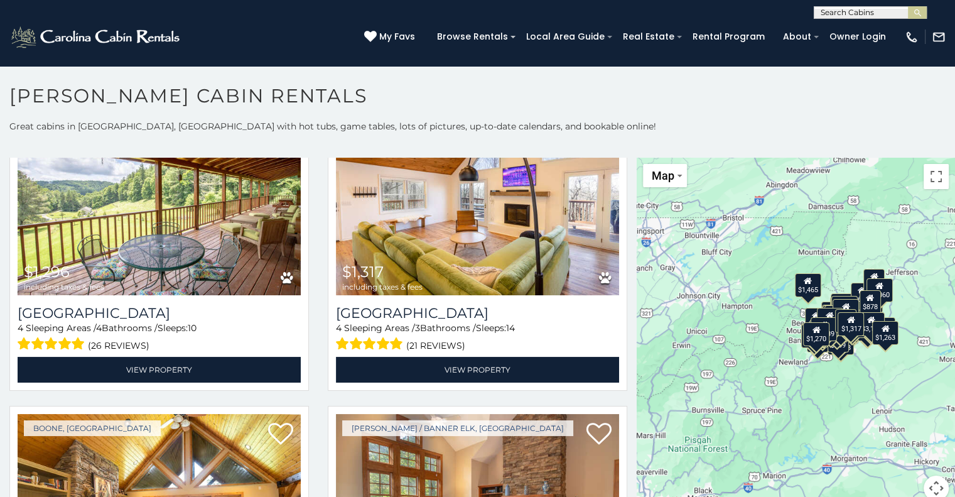
scroll to position [4156, 0]
